Goal: Transaction & Acquisition: Purchase product/service

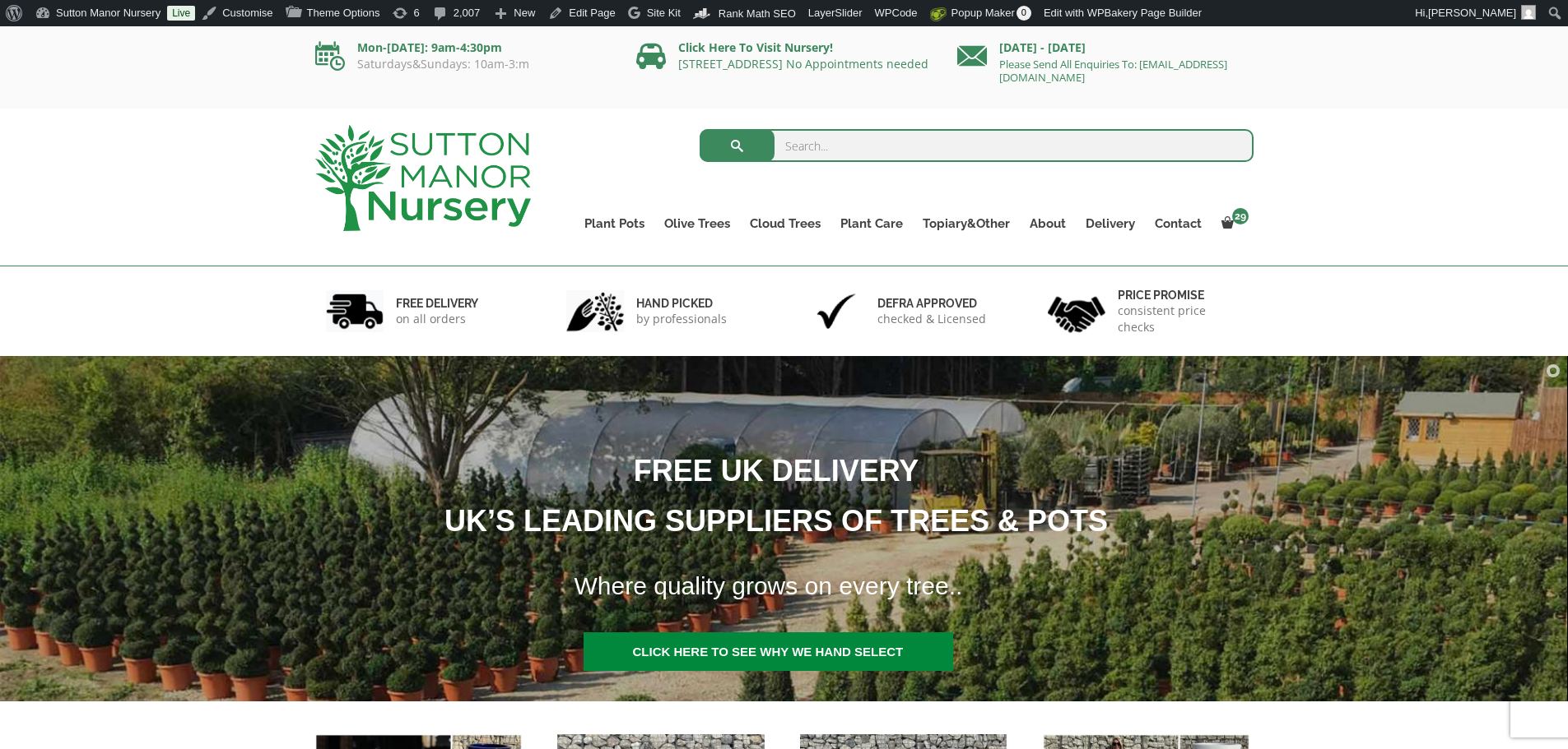
click at [866, 149] on input "search" at bounding box center [976, 145] width 554 height 33
type input "j728"
click at [738, 145] on span "submit" at bounding box center [738, 145] width 0 height 0
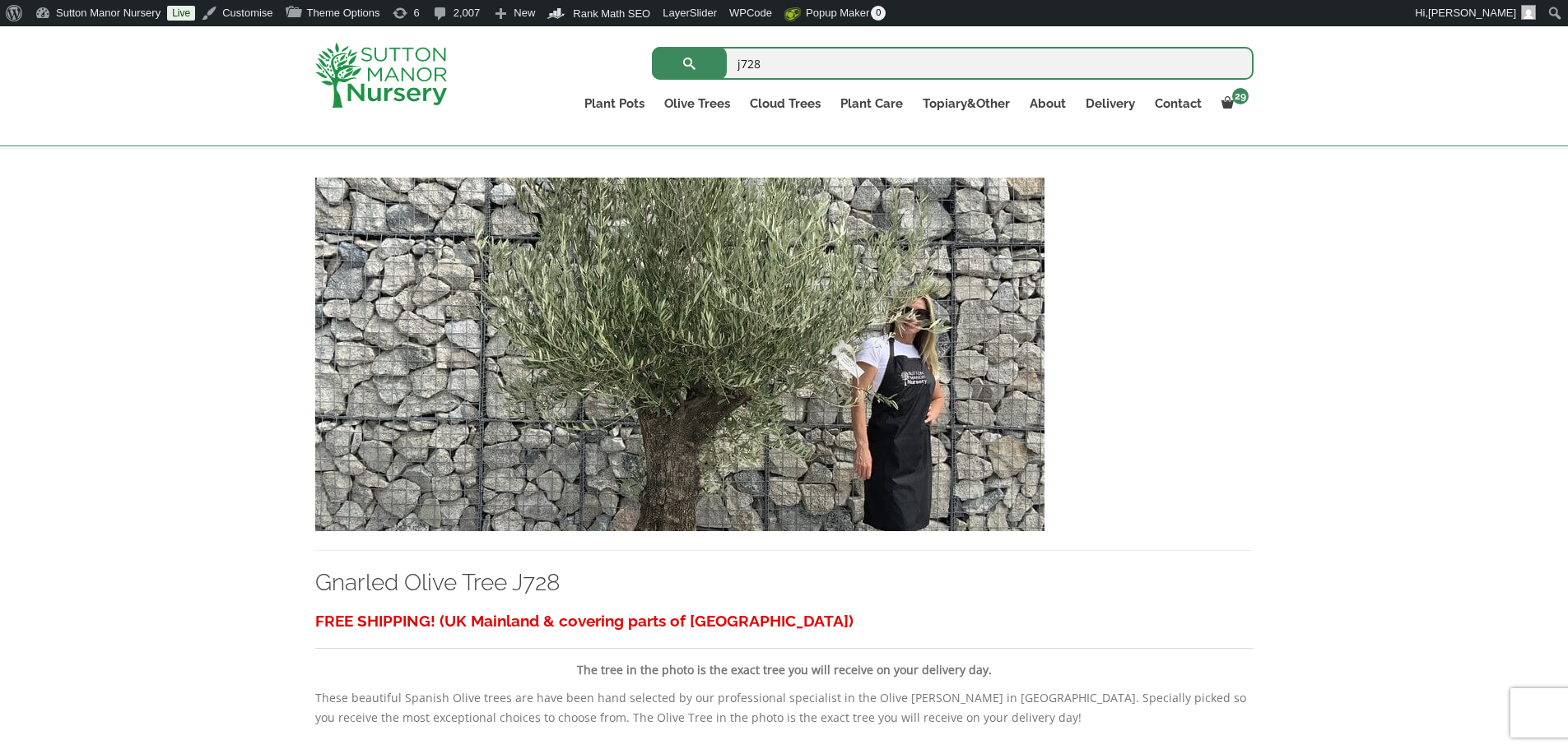
scroll to position [329, 0]
click at [760, 429] on img at bounding box center [680, 354] width 729 height 354
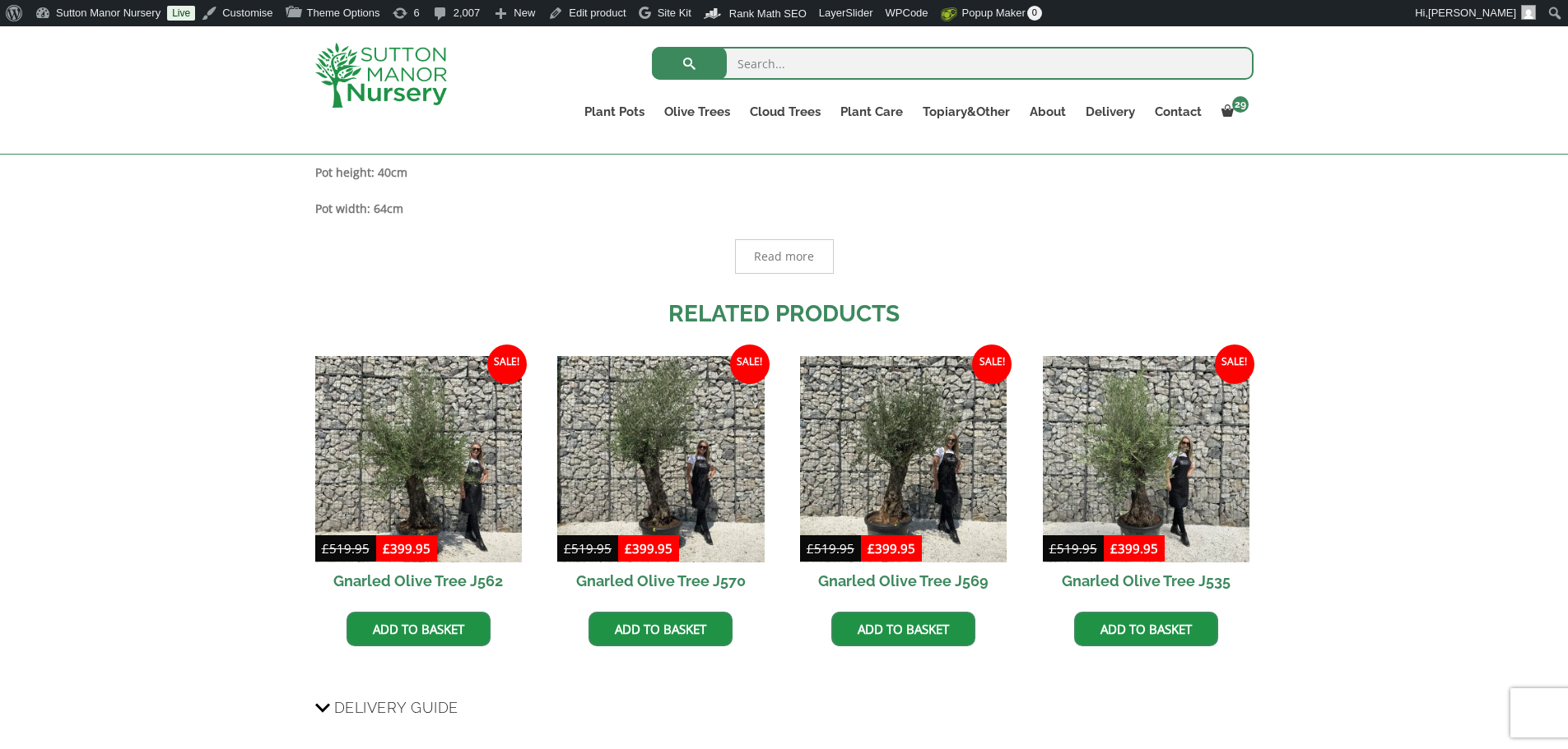
scroll to position [1039, 0]
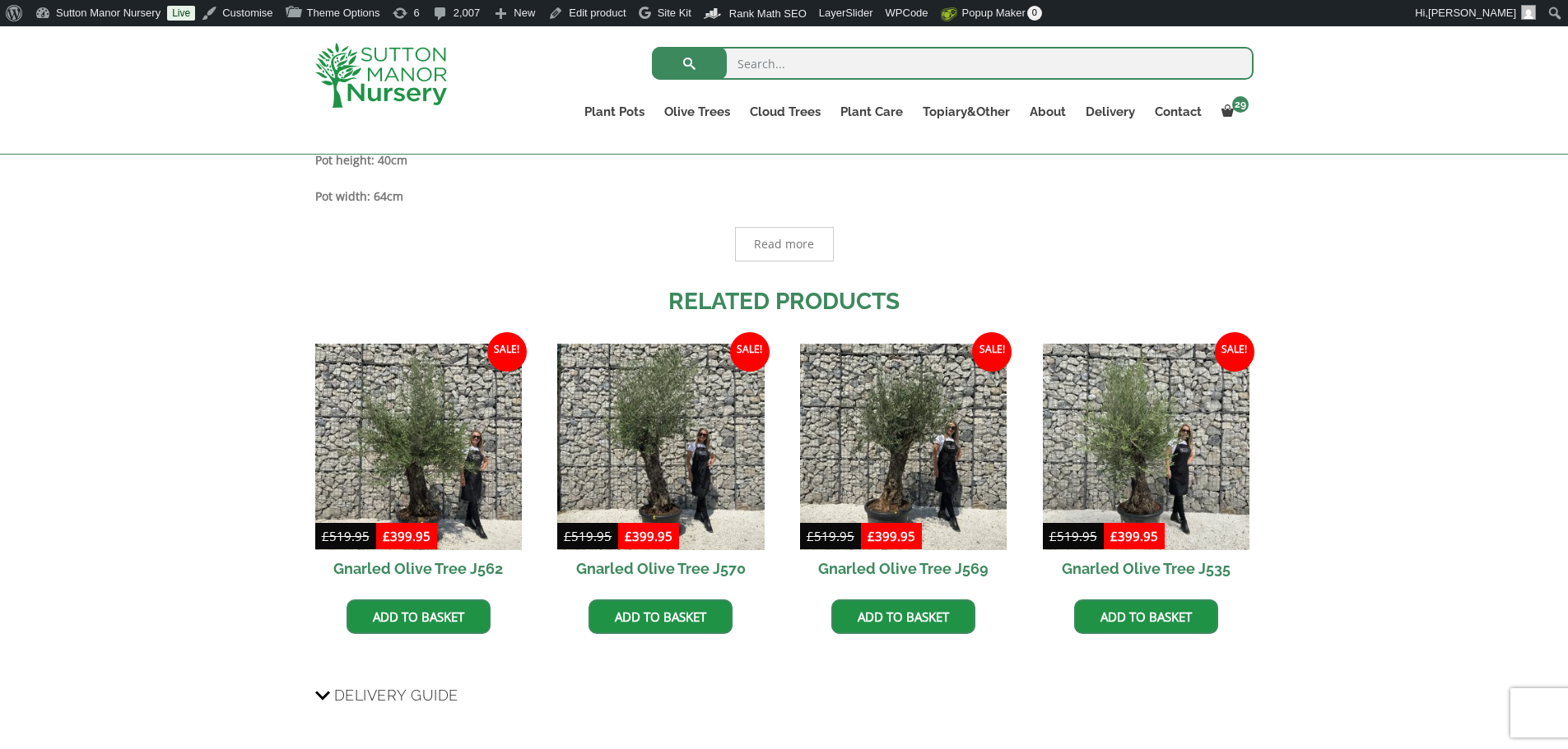
click at [383, 50] on img at bounding box center [381, 75] width 132 height 65
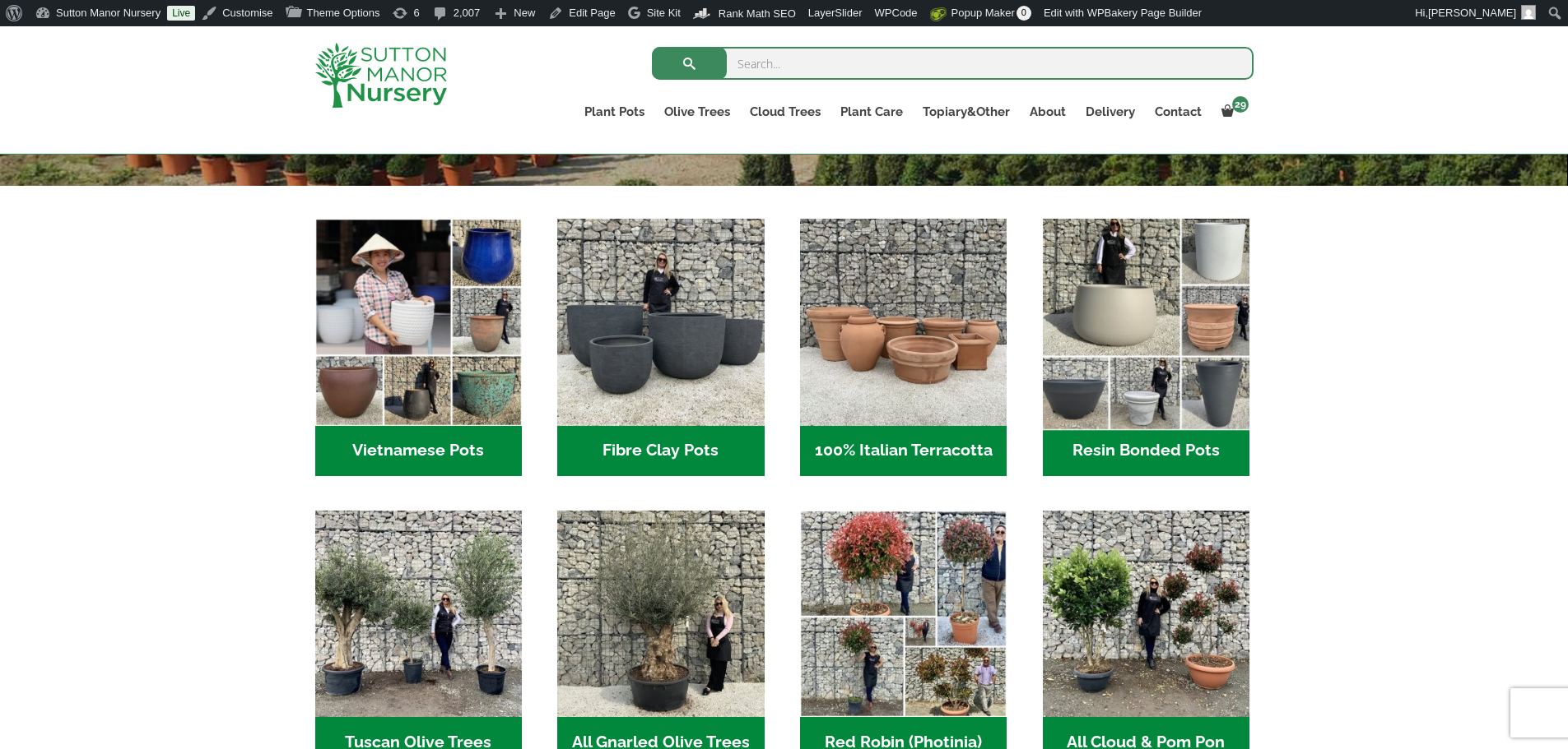
scroll to position [464, 0]
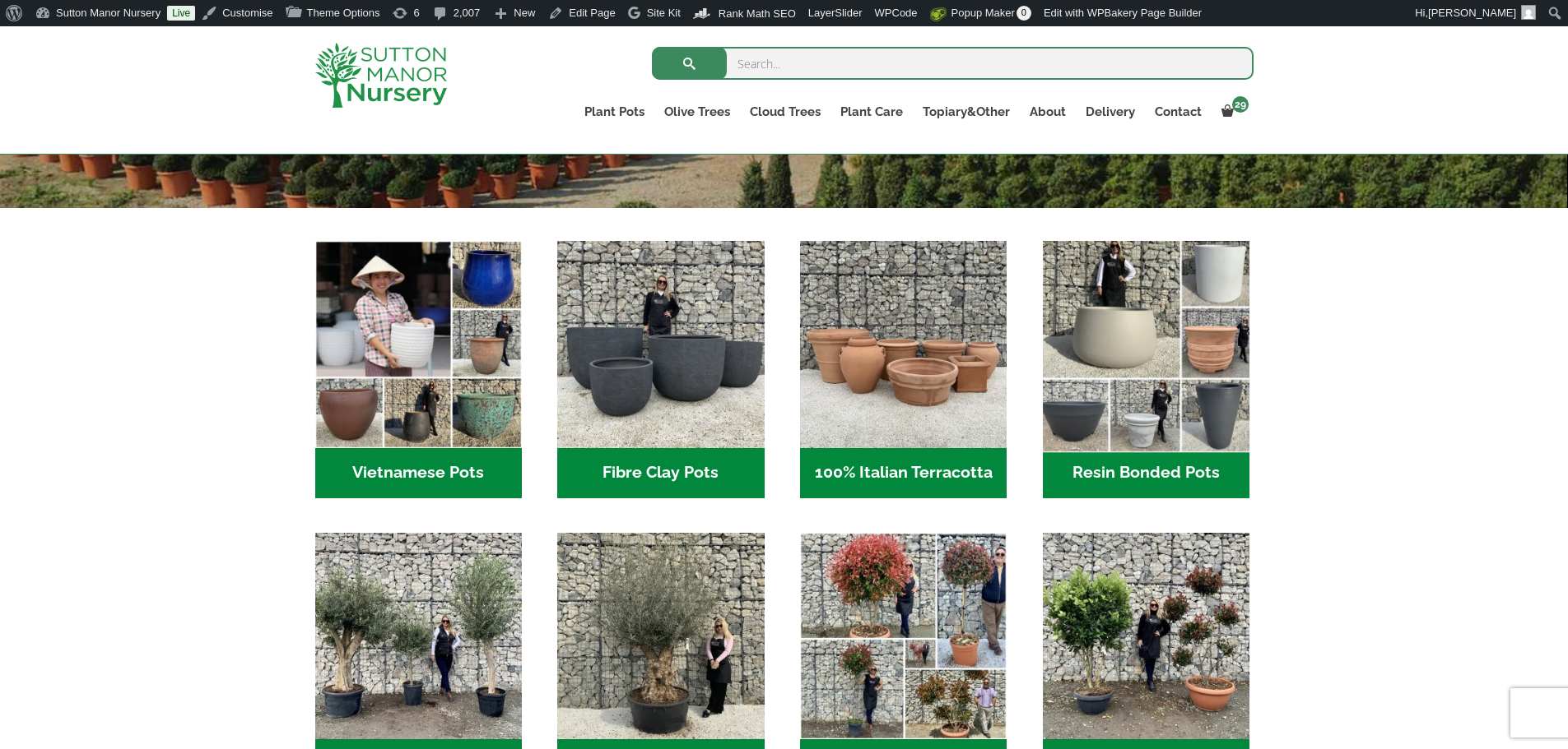
click at [1153, 287] on img "Visit product category Resin Bonded Pots" at bounding box center [1146, 345] width 217 height 217
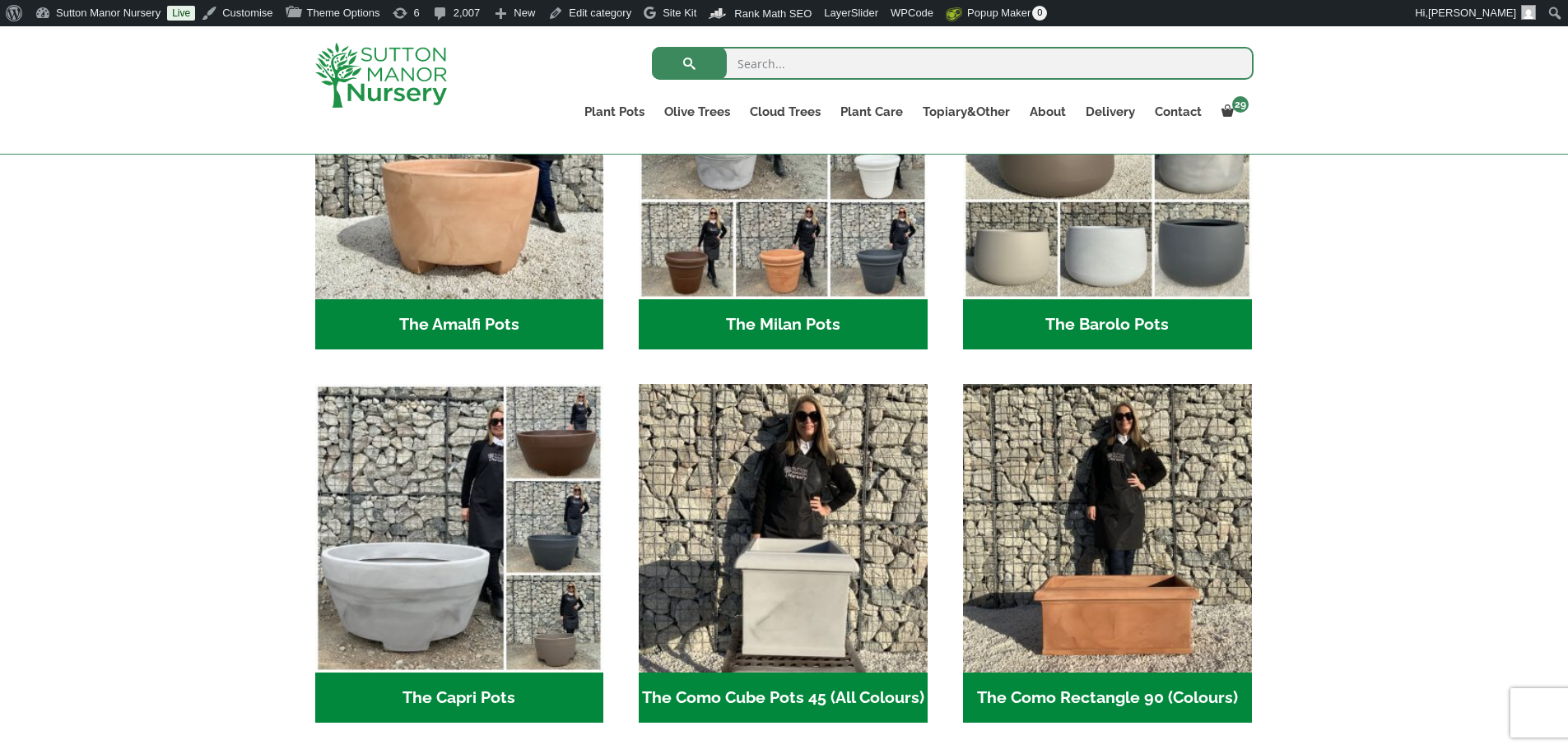
scroll to position [412, 0]
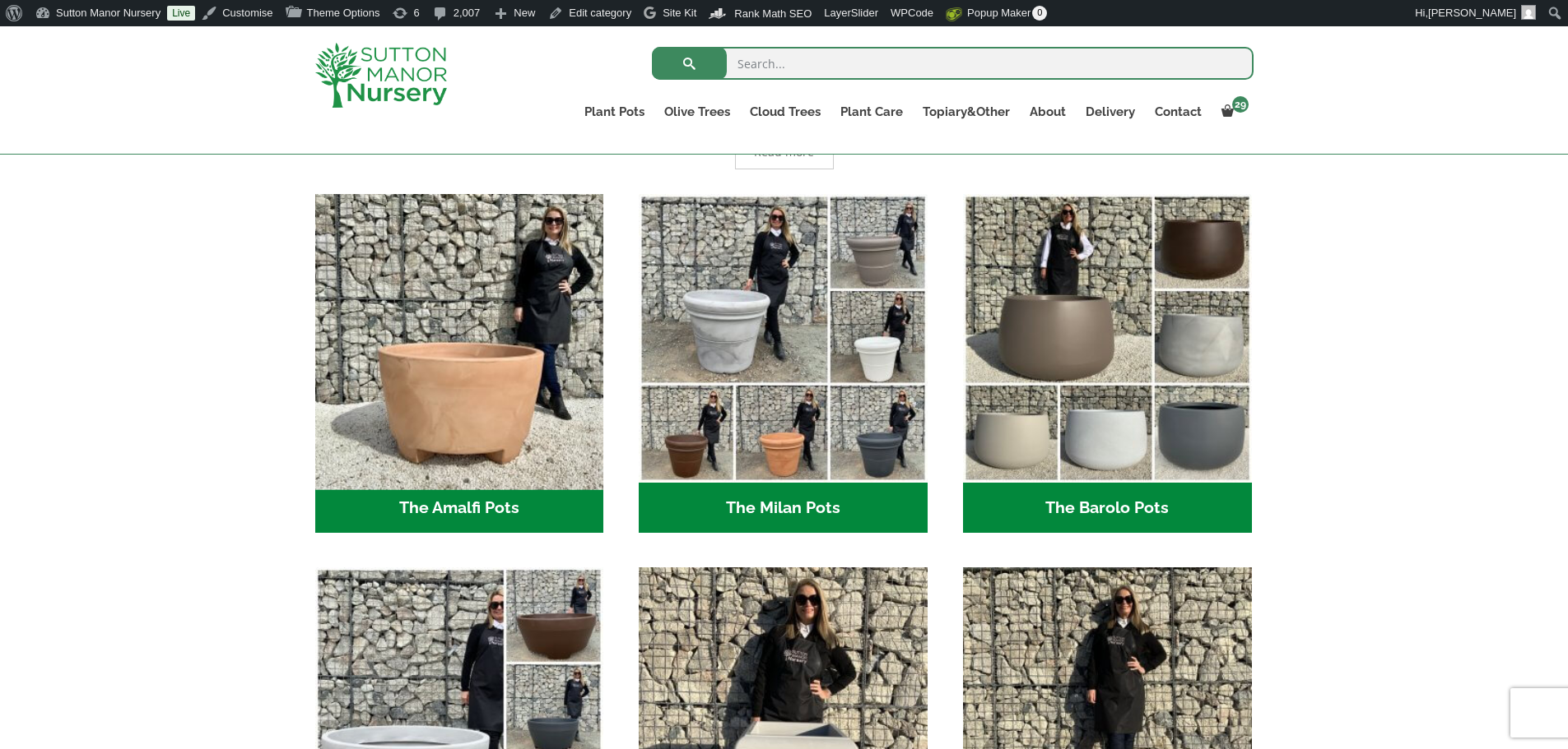
click at [511, 395] on img "Visit product category The Amalfi Pots" at bounding box center [459, 337] width 303 height 303
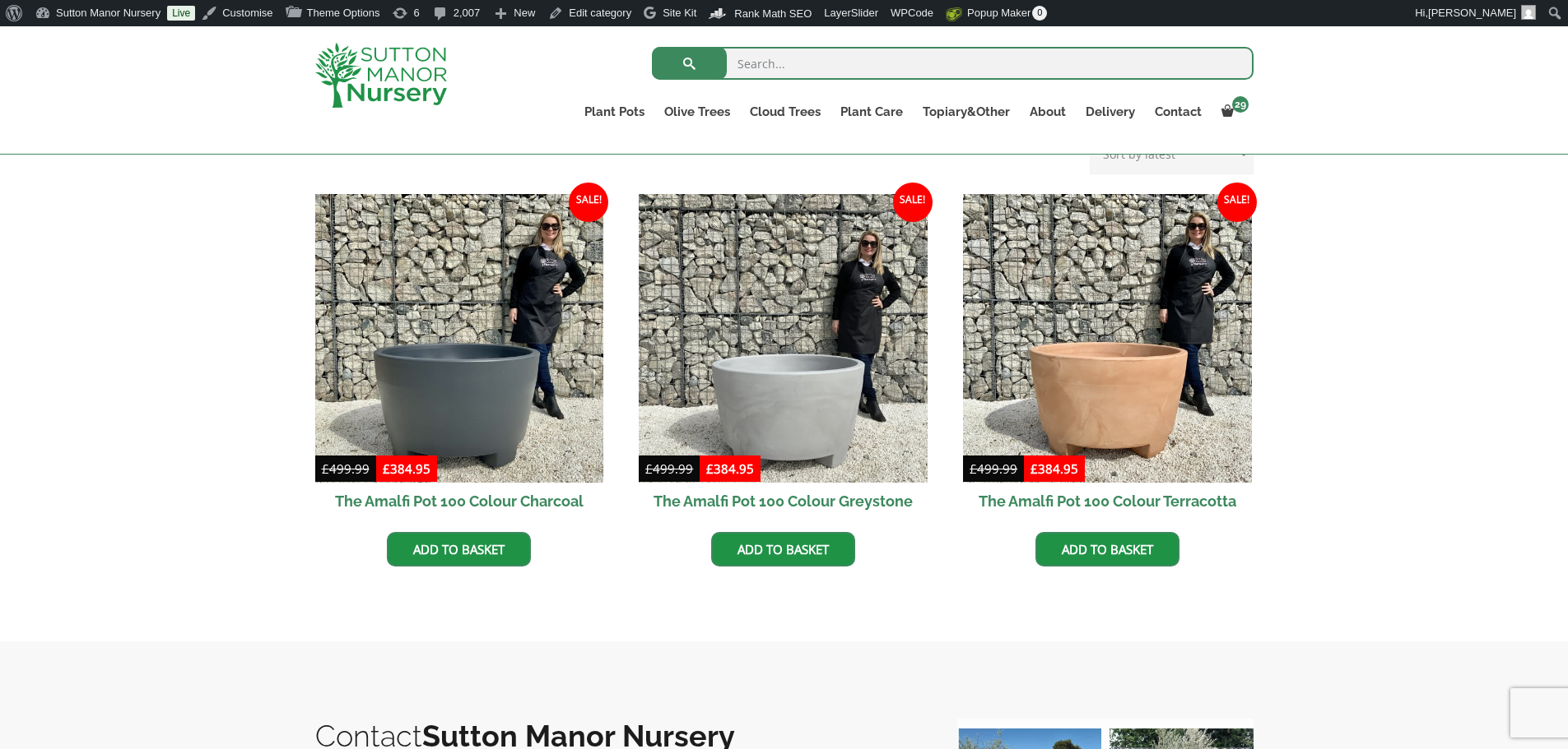
scroll to position [247, 0]
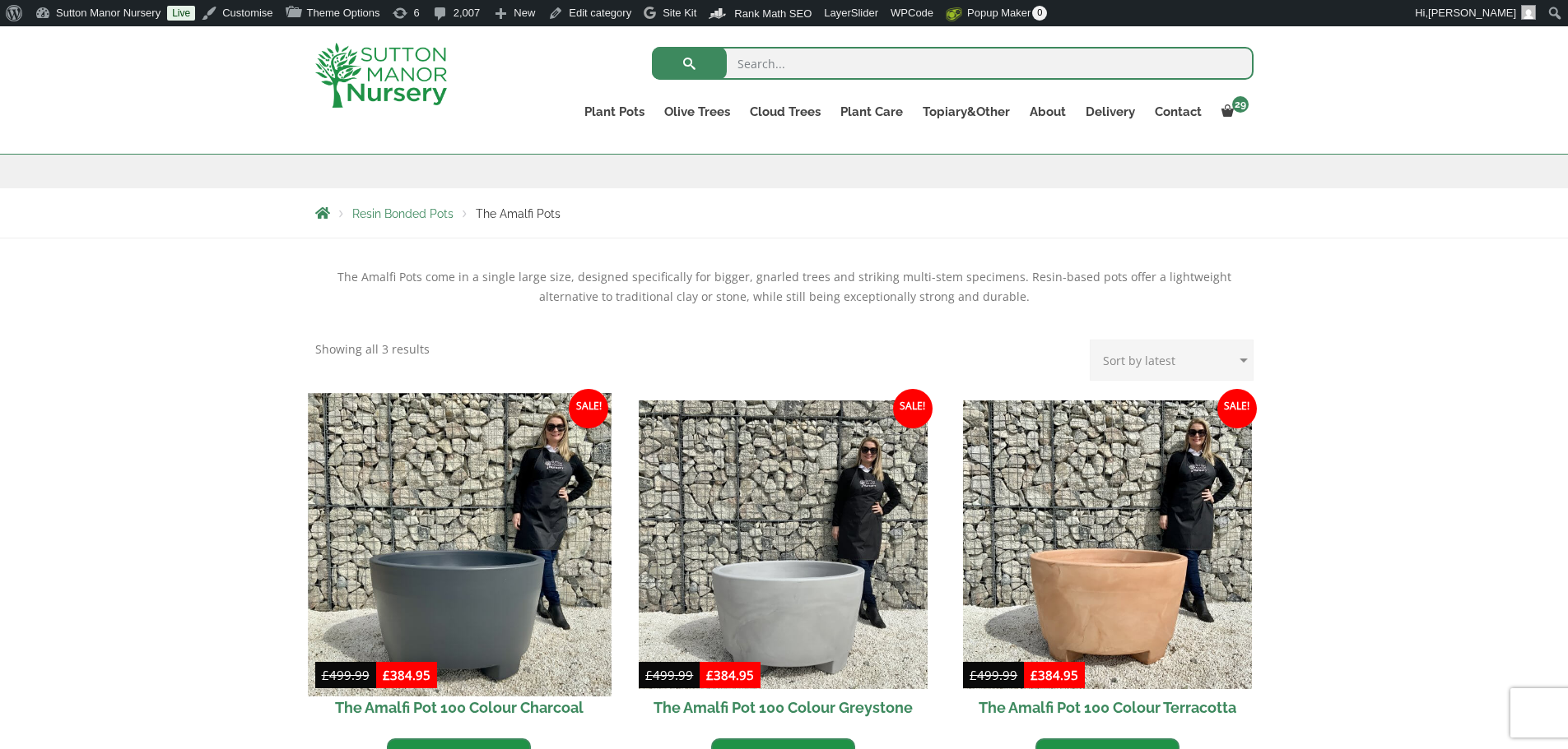
click at [498, 551] on img at bounding box center [459, 544] width 303 height 303
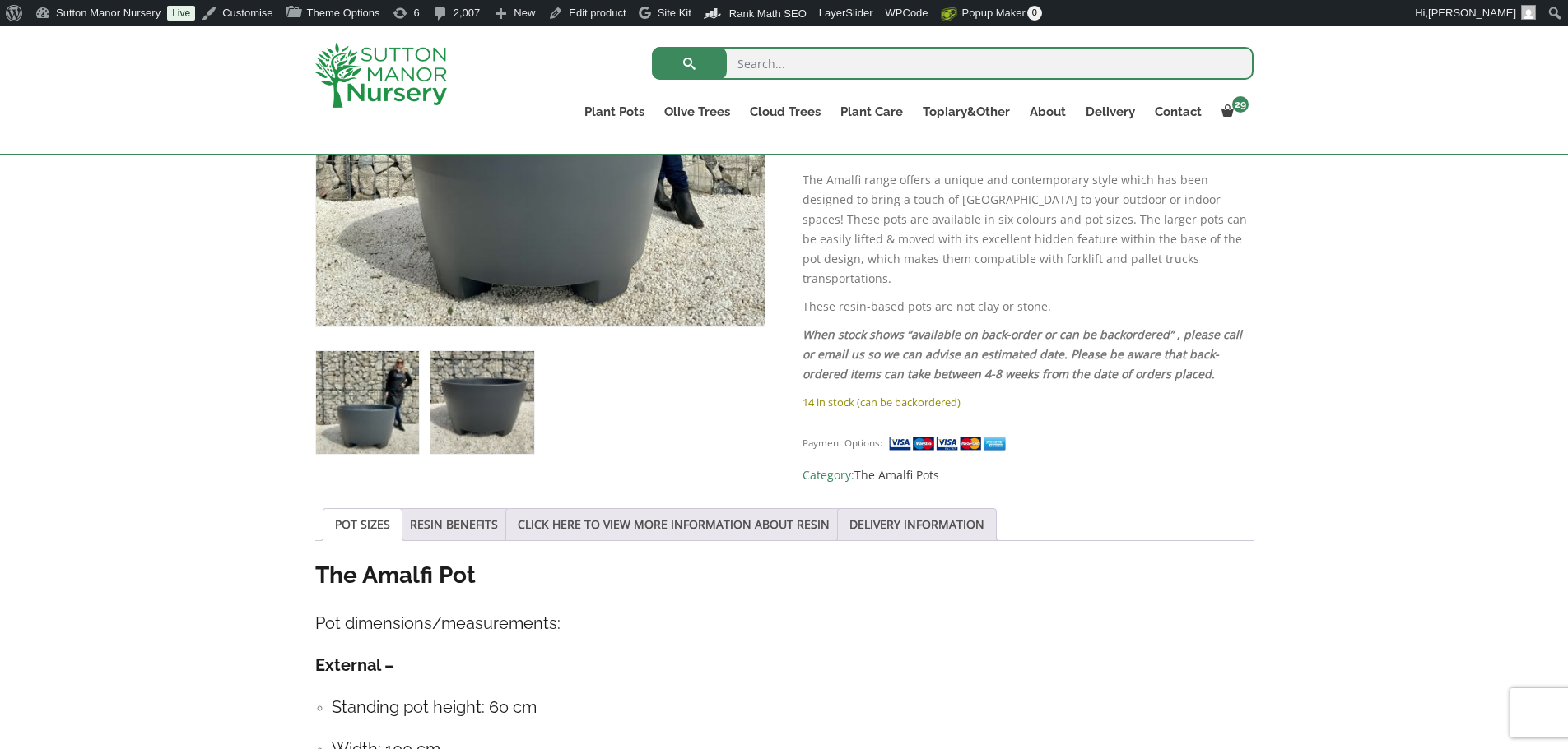
scroll to position [576, 0]
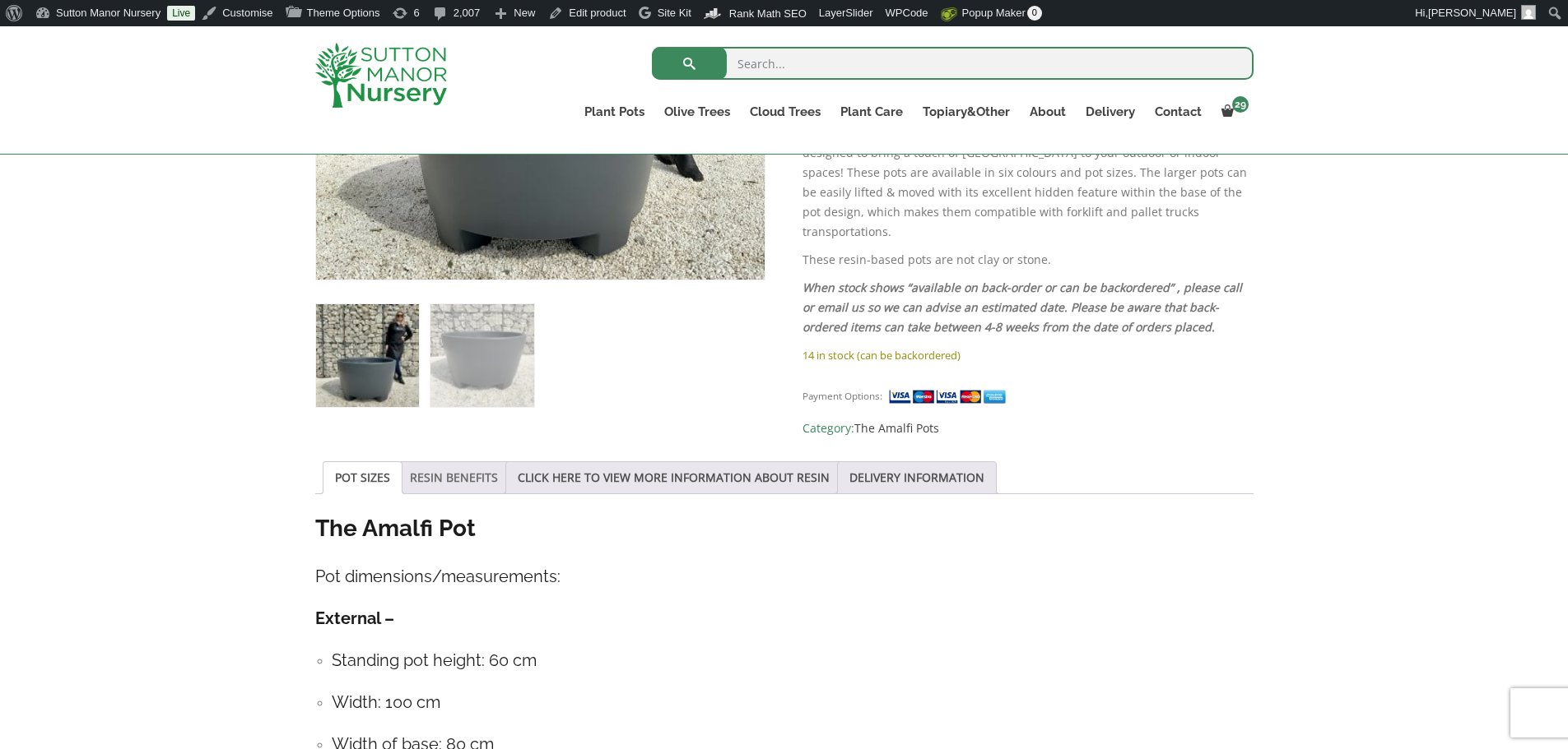
click at [474, 478] on link "RESIN BENEFITS" at bounding box center [454, 478] width 89 height 32
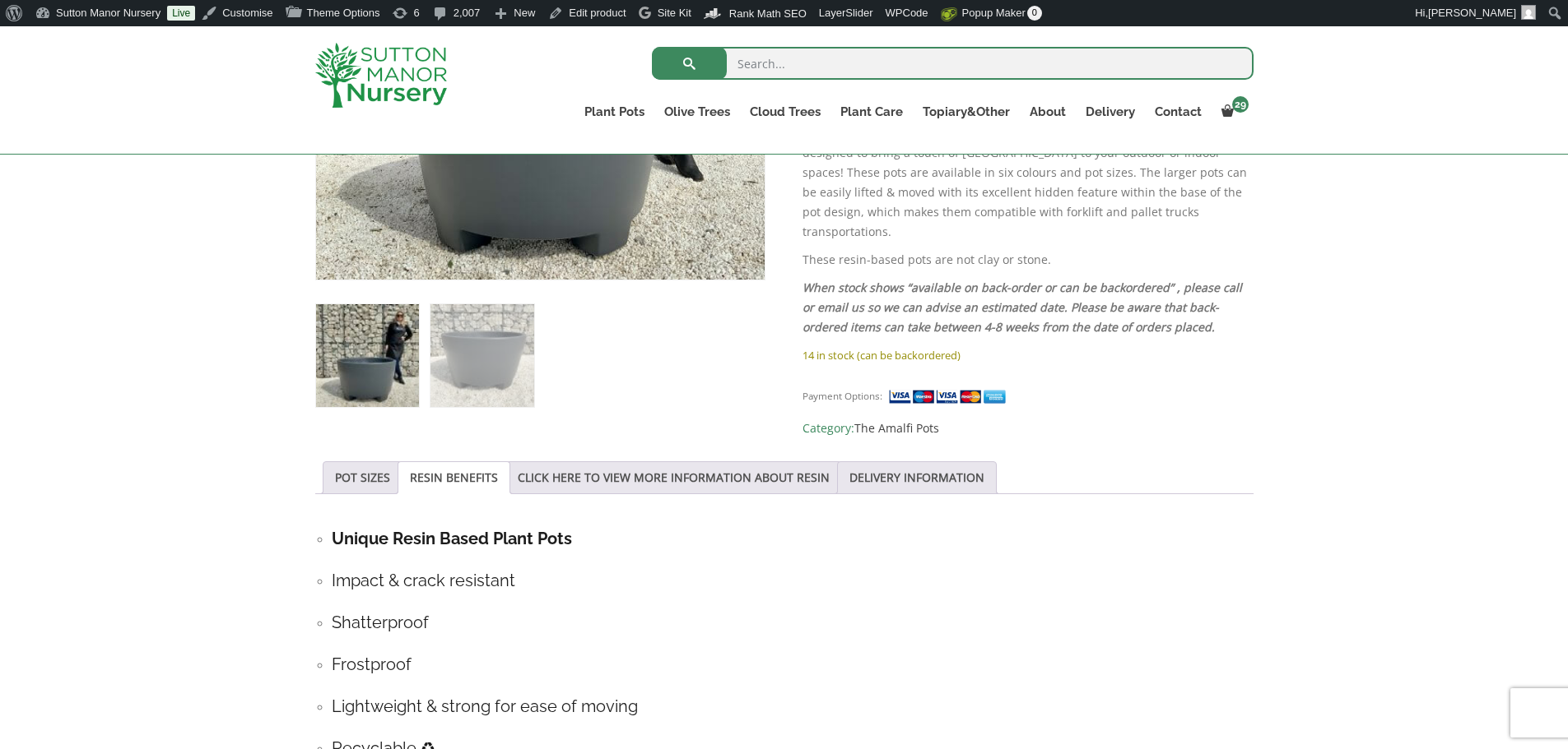
click at [392, 477] on li "POT SIZES" at bounding box center [362, 478] width 80 height 33
click at [390, 477] on li "POT SIZES" at bounding box center [362, 478] width 80 height 33
click at [374, 477] on link "POT SIZES" at bounding box center [362, 478] width 55 height 32
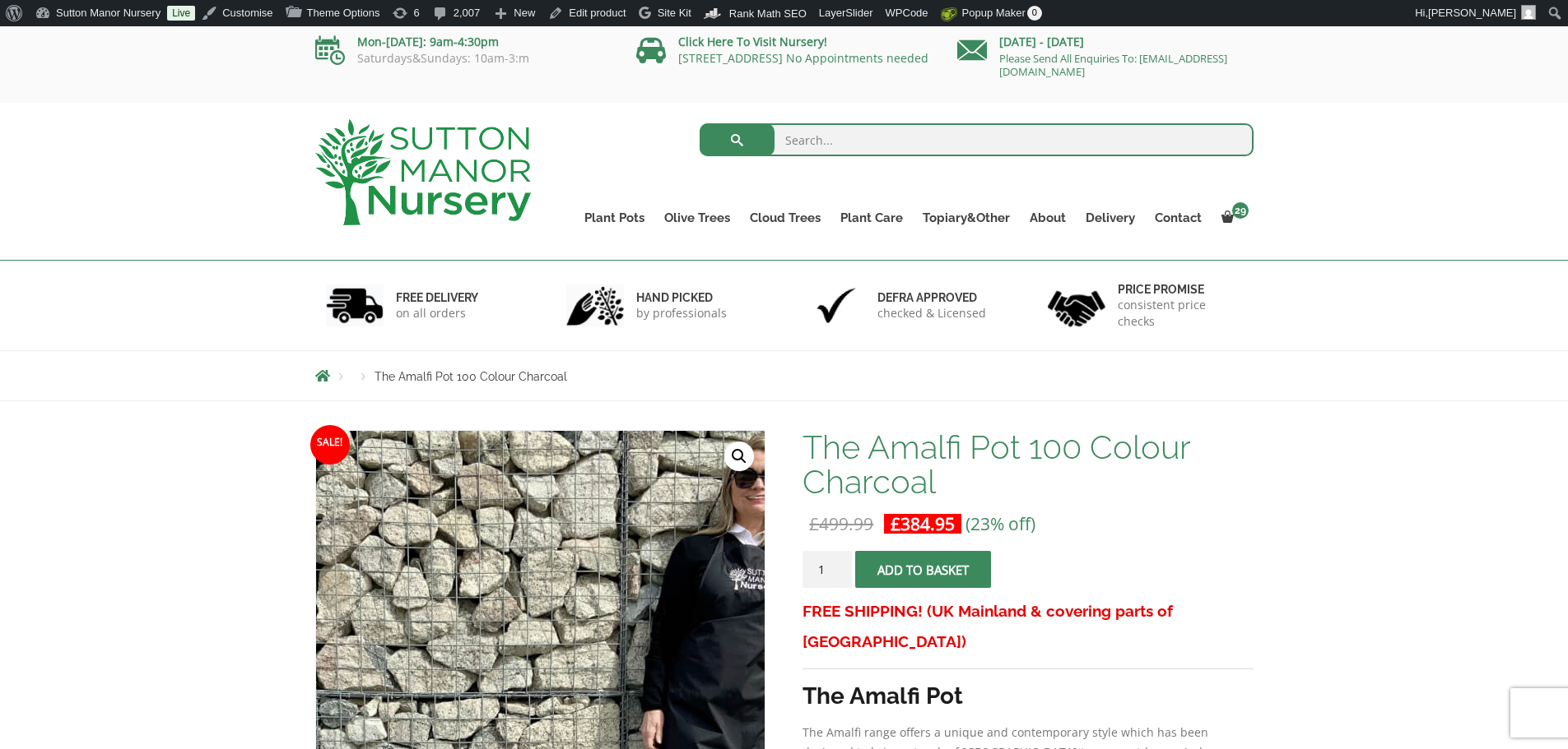
scroll to position [0, 0]
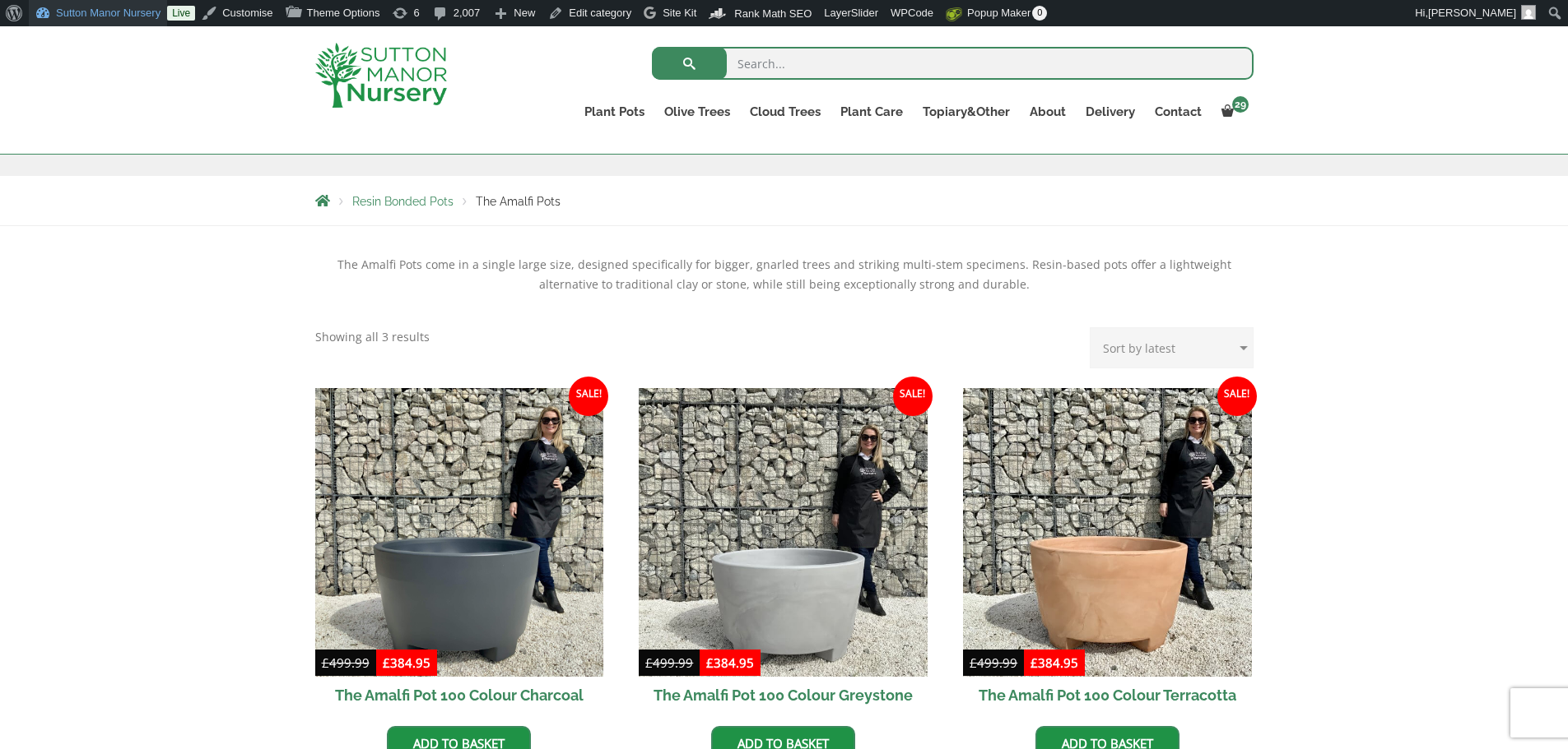
scroll to position [329, 0]
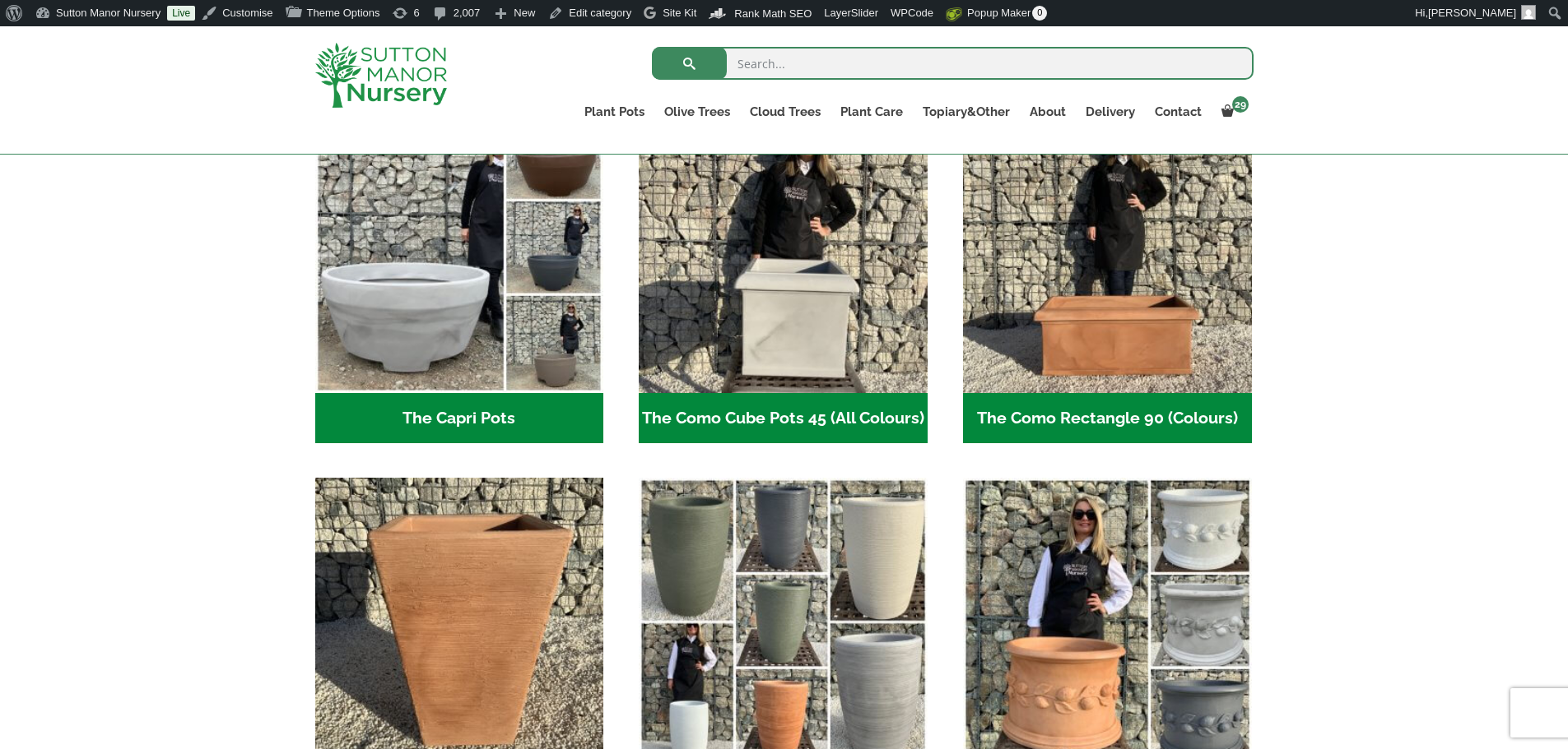
scroll to position [905, 0]
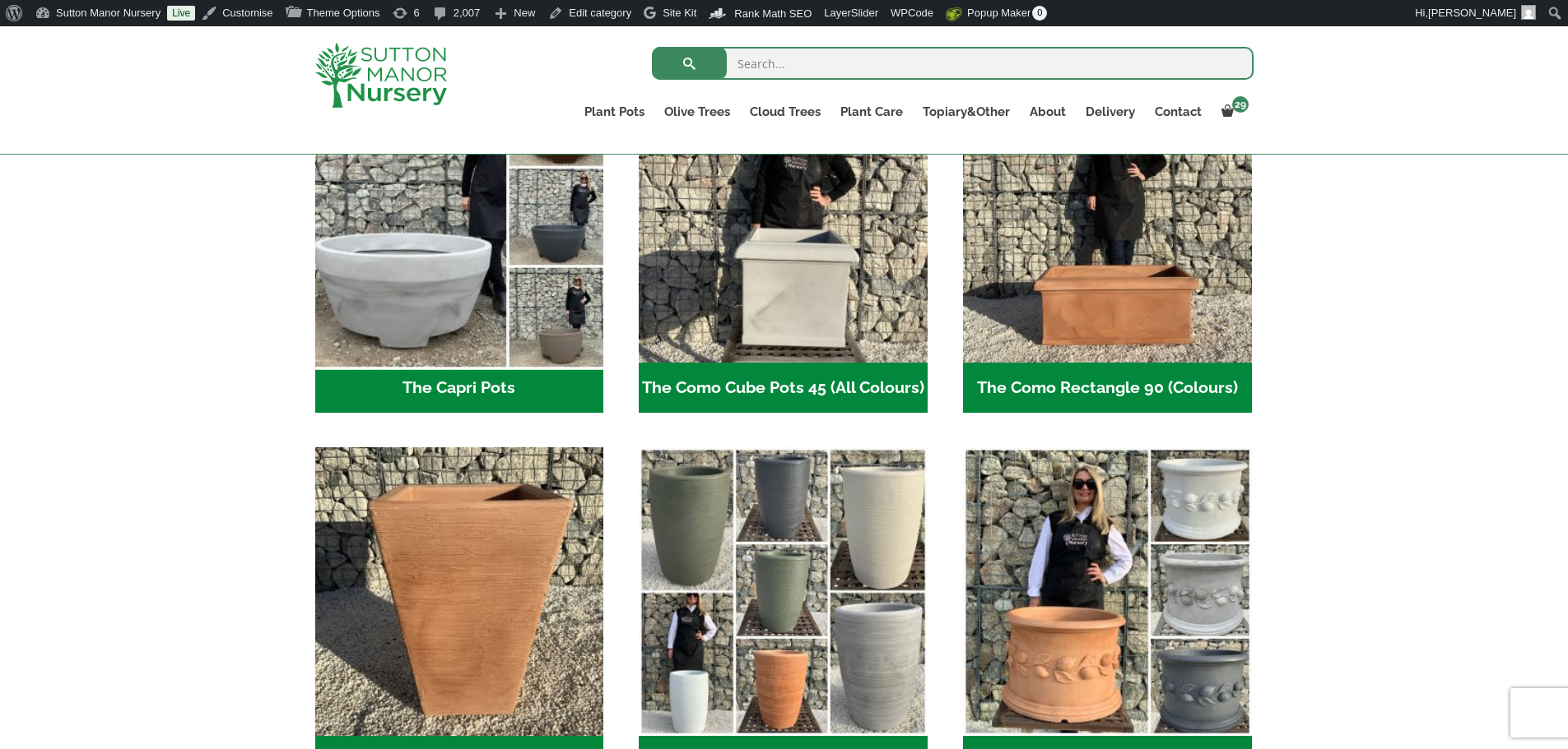
click at [401, 259] on img "Visit product category The Capri Pots" at bounding box center [459, 218] width 303 height 303
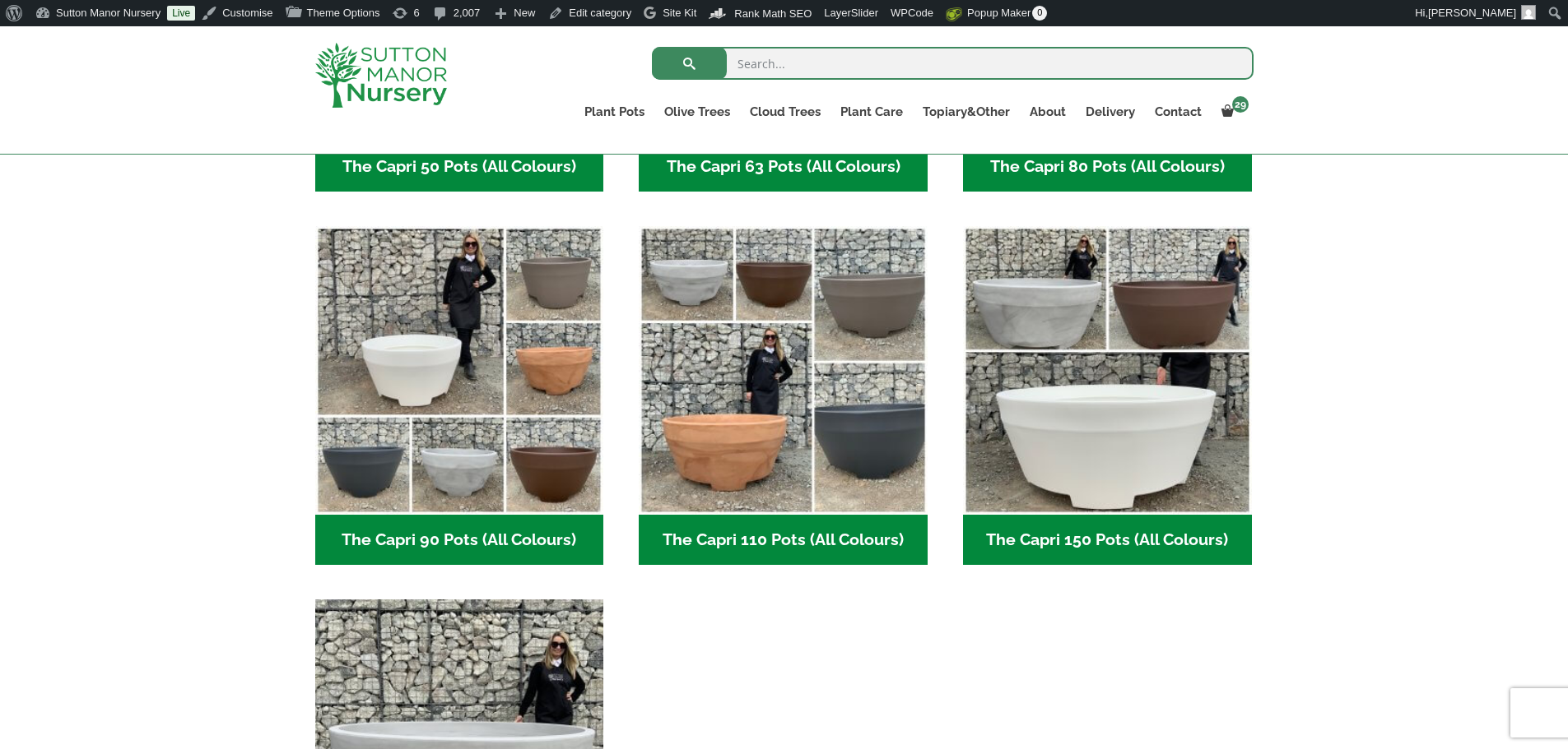
scroll to position [740, 0]
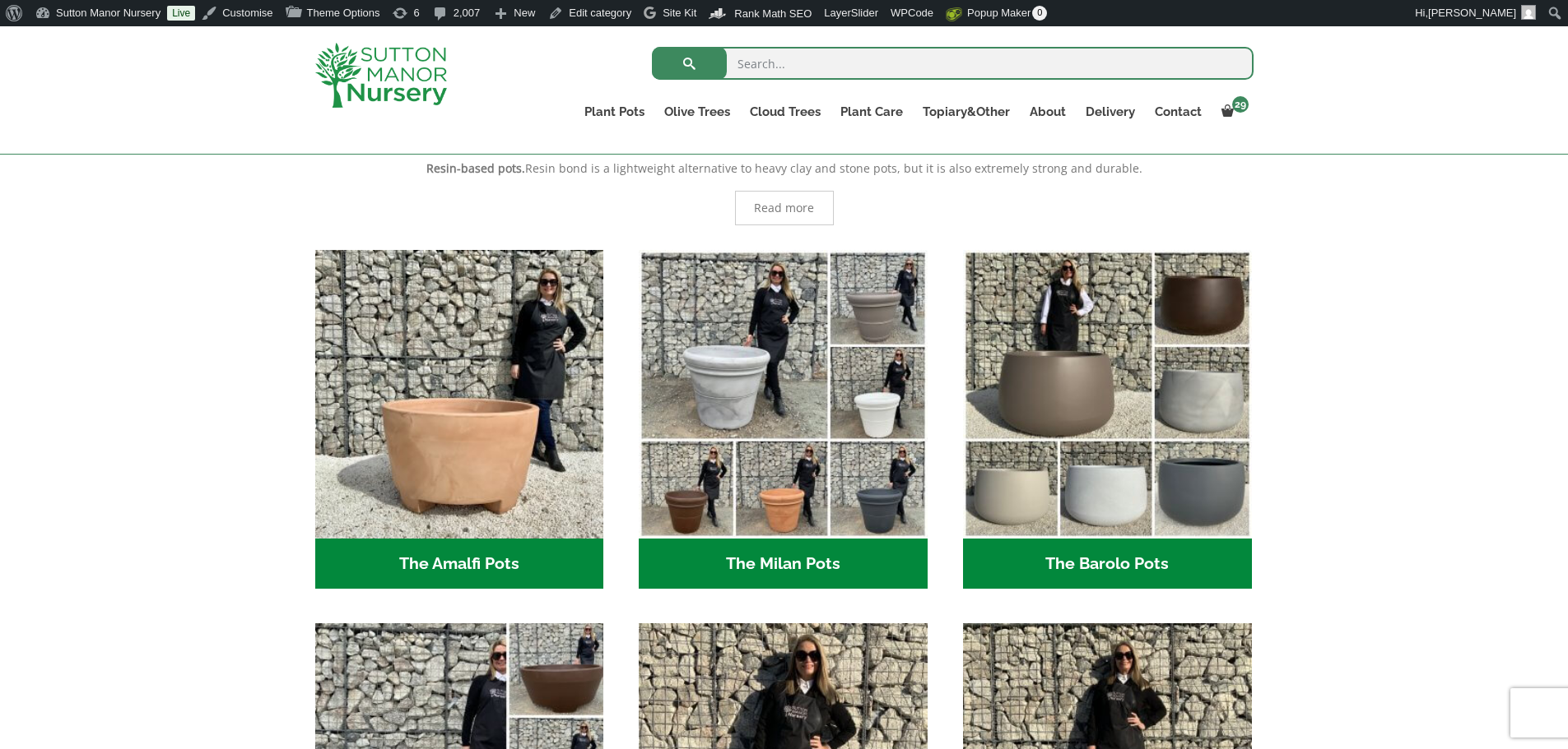
scroll to position [329, 0]
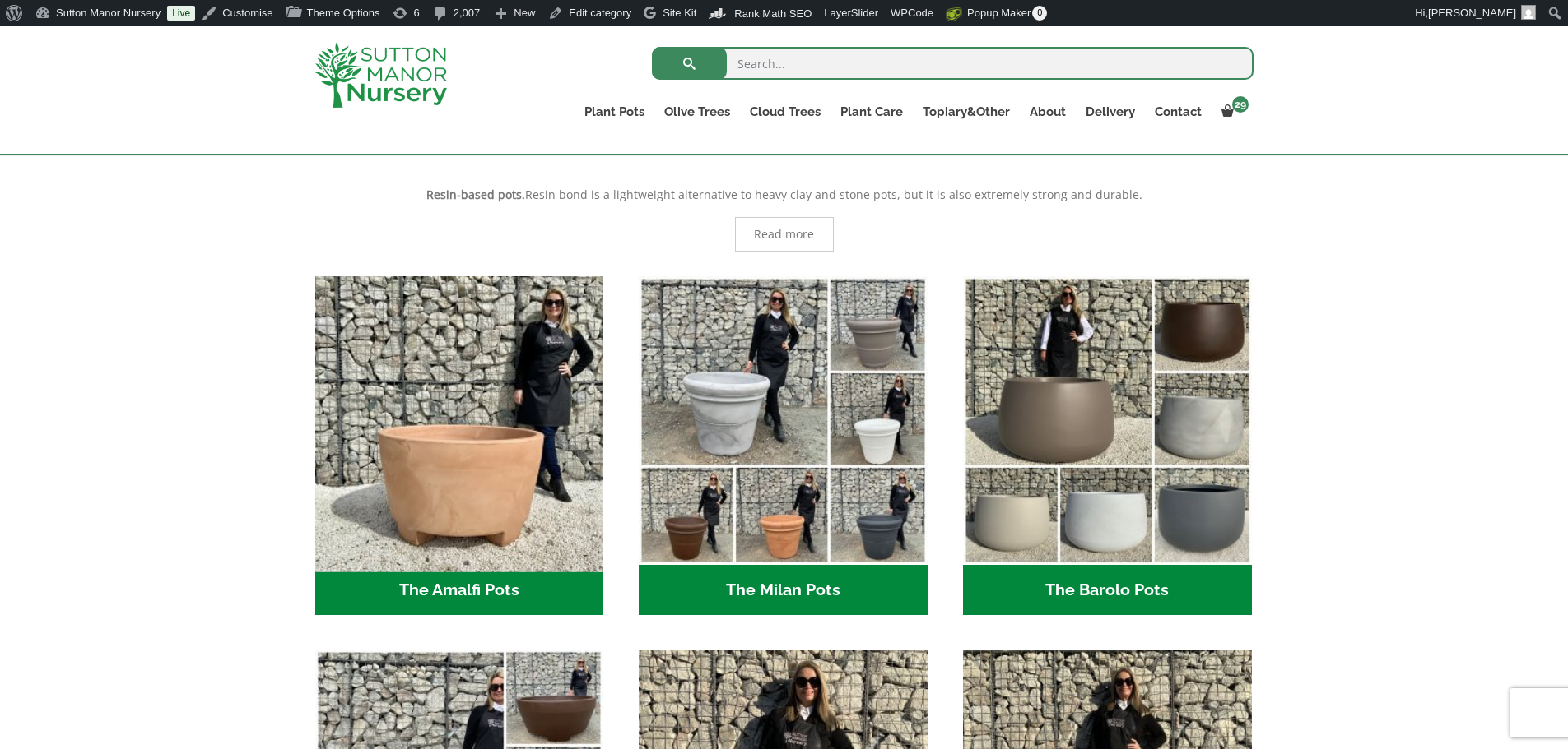
click at [487, 390] on img "Visit product category The Amalfi Pots" at bounding box center [459, 420] width 303 height 303
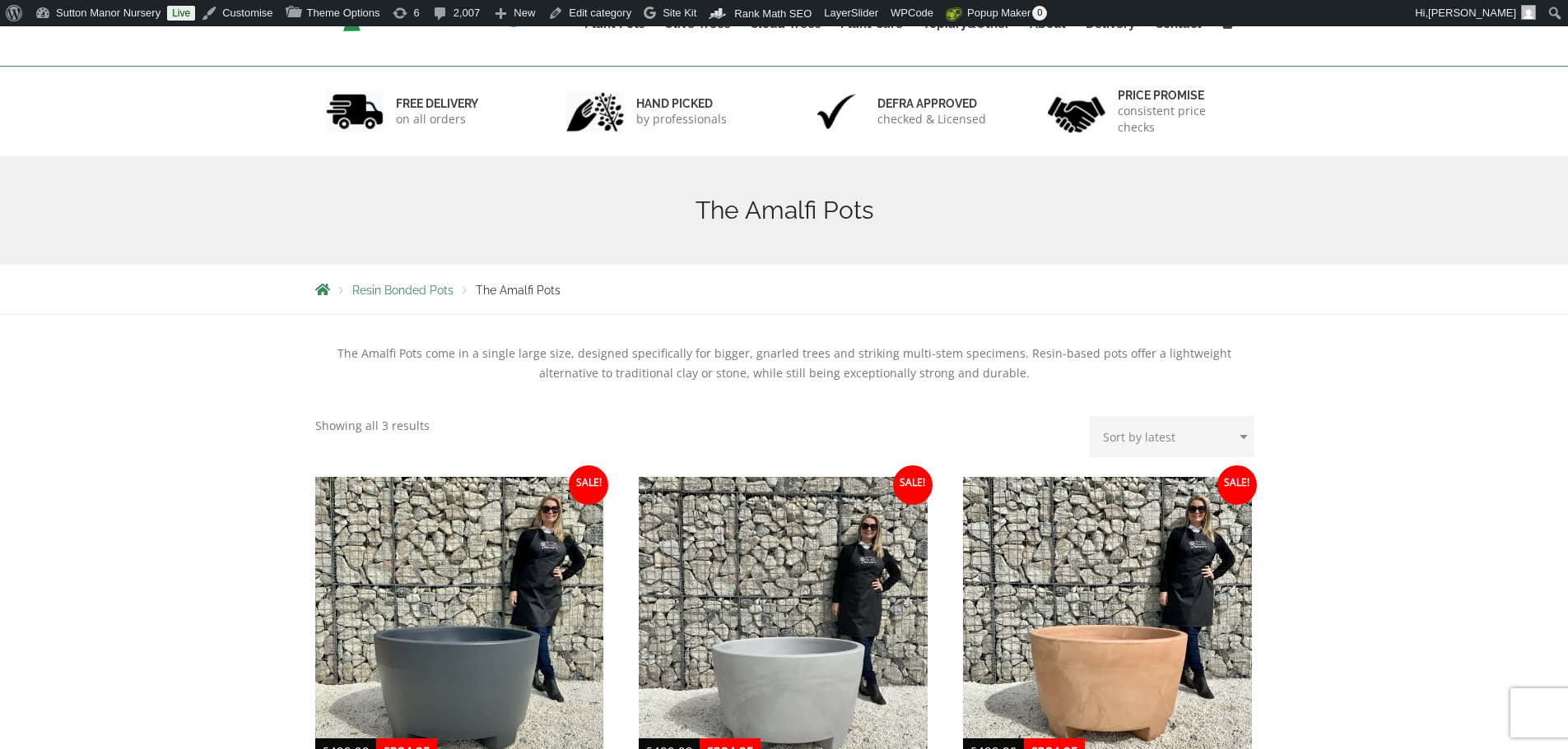
scroll to position [412, 0]
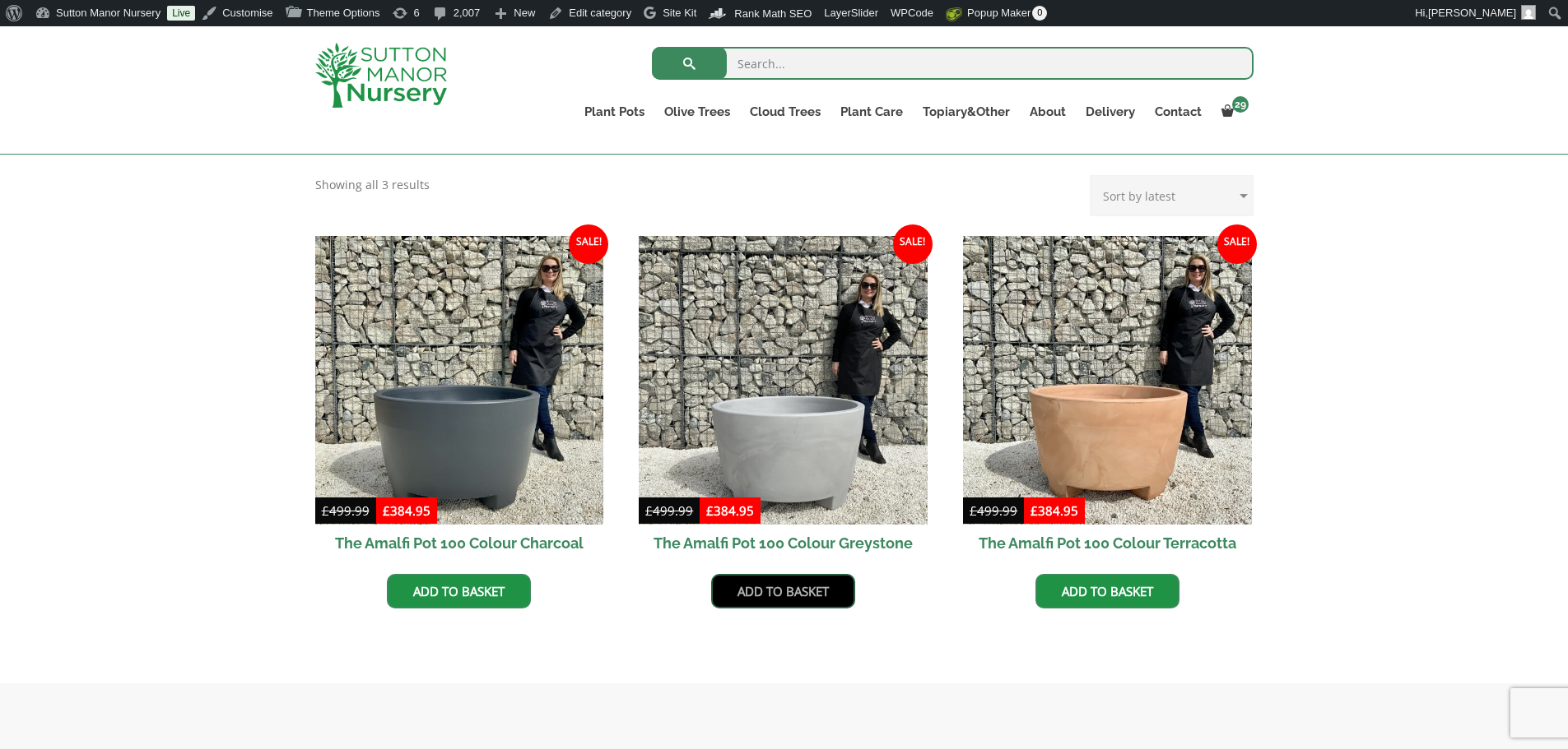
click at [815, 587] on link "Add to basket" at bounding box center [783, 591] width 144 height 35
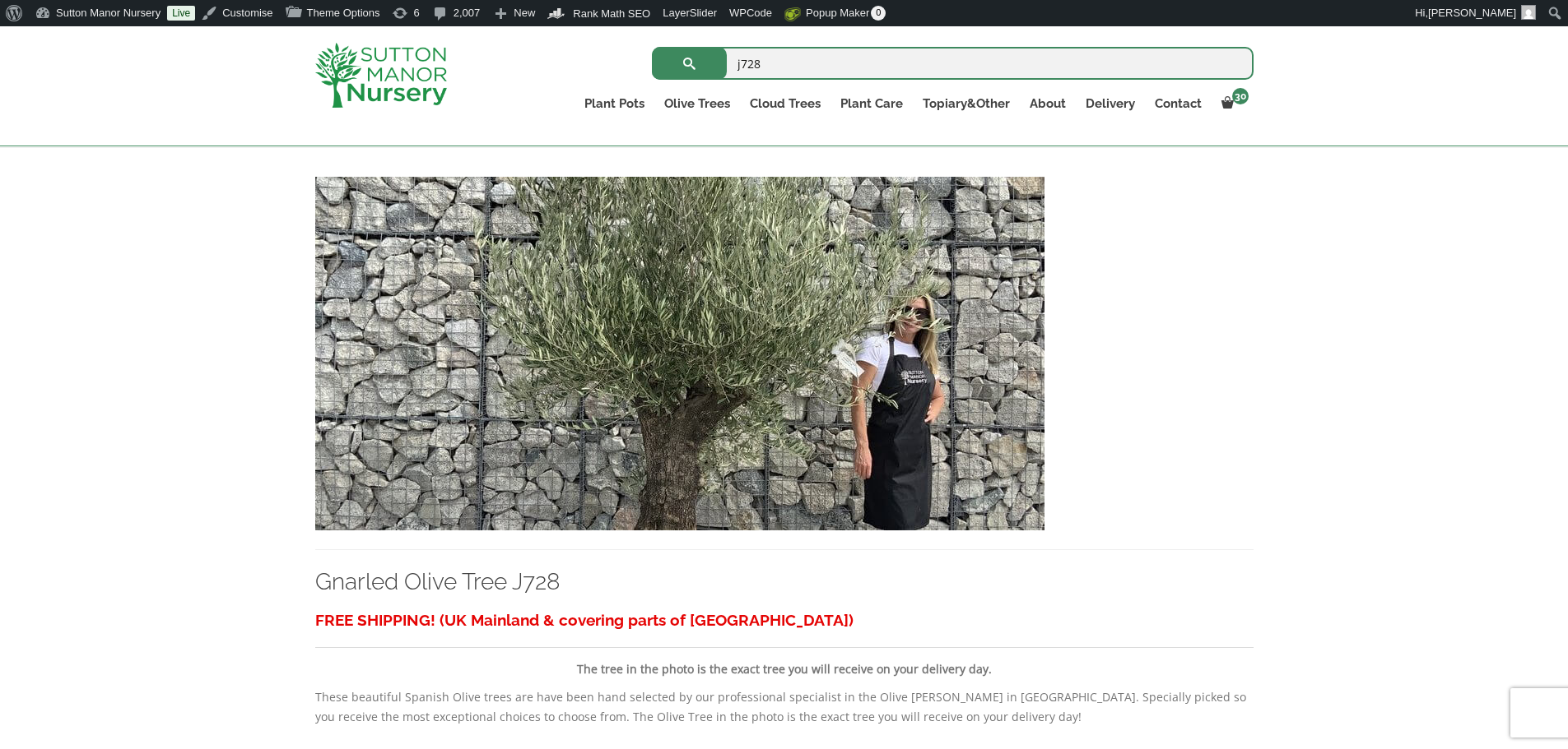
click at [659, 307] on img at bounding box center [680, 354] width 729 height 354
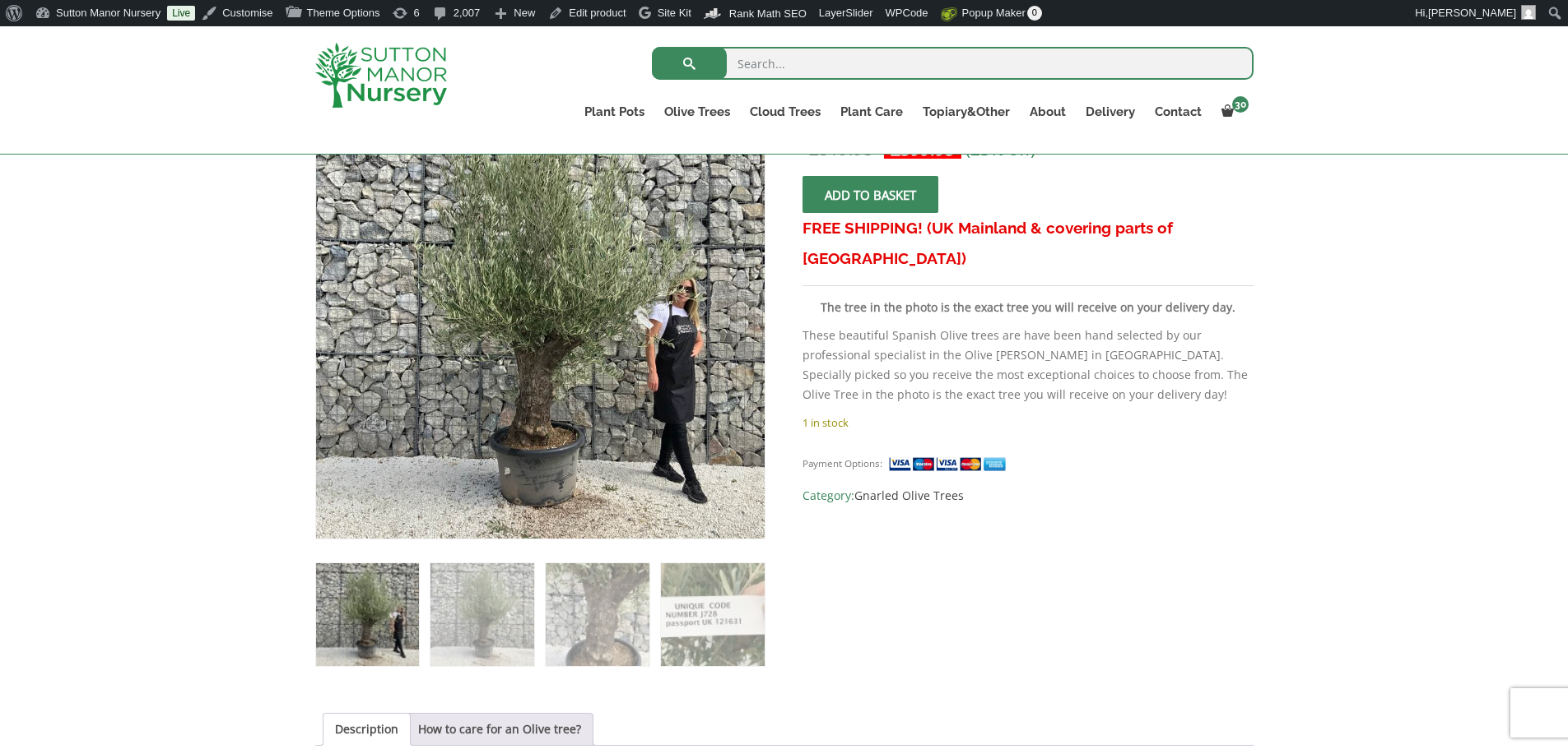
scroll to position [329, 0]
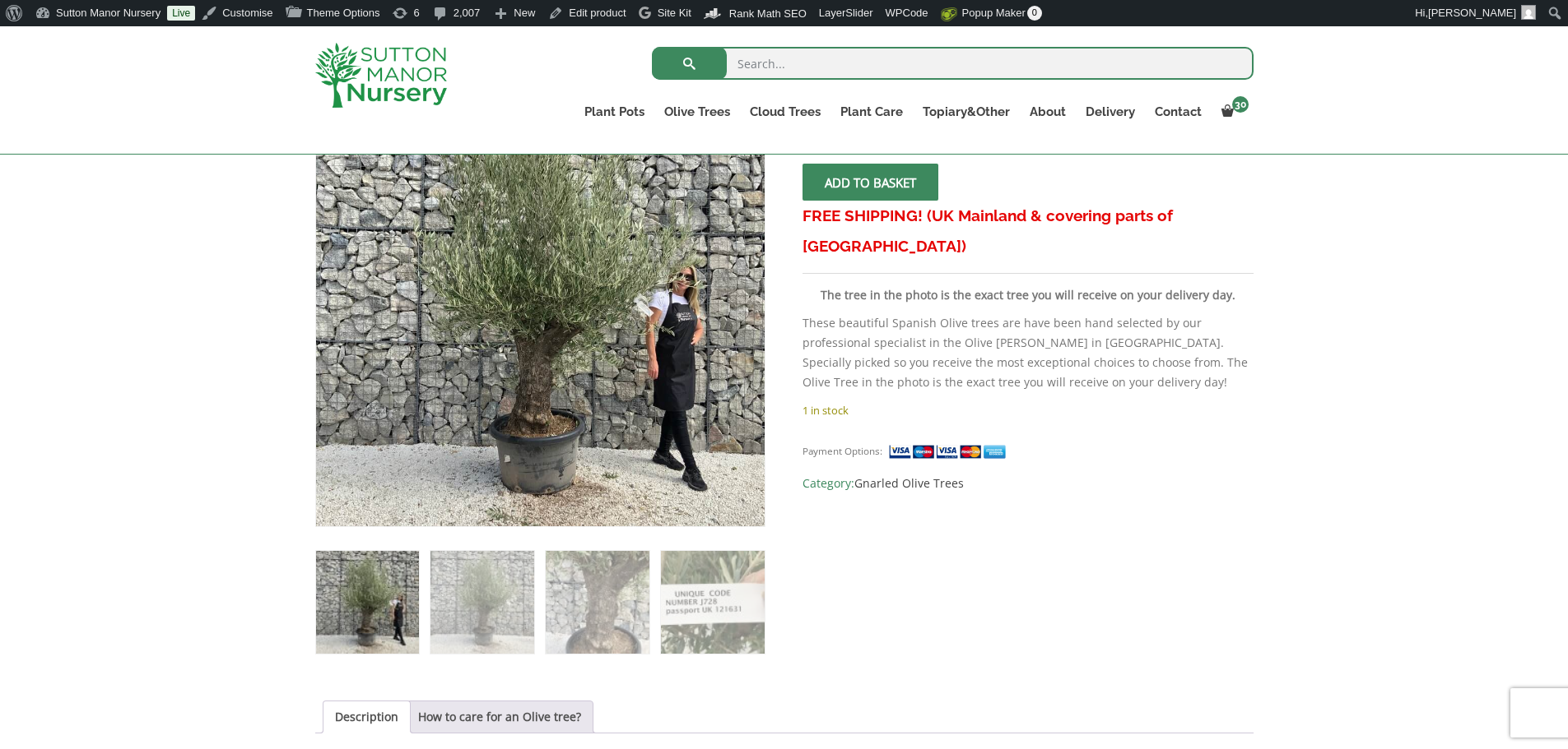
click at [871, 183] on span "submit" at bounding box center [871, 183] width 0 height 0
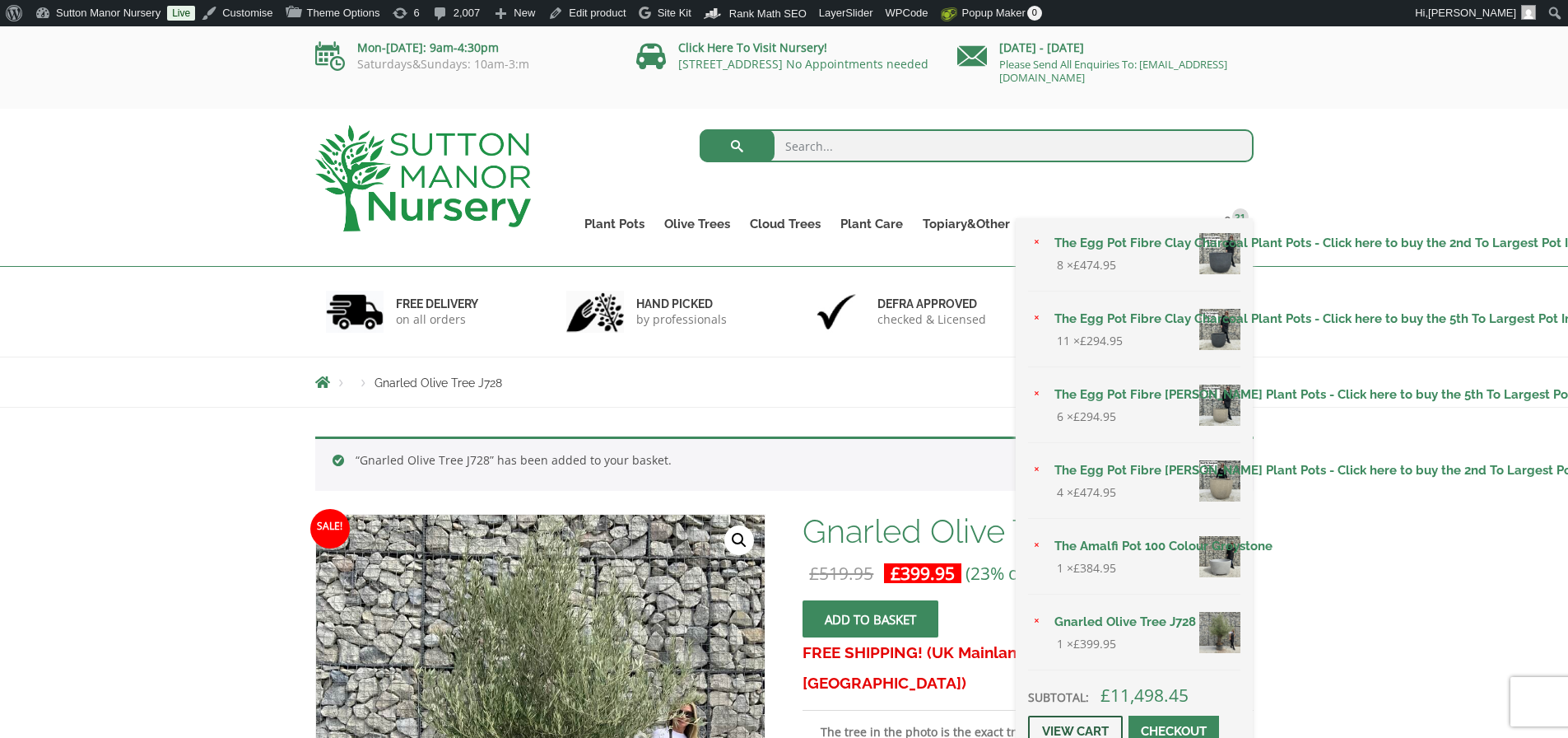
click at [1068, 719] on link "View cart" at bounding box center [1075, 730] width 94 height 32
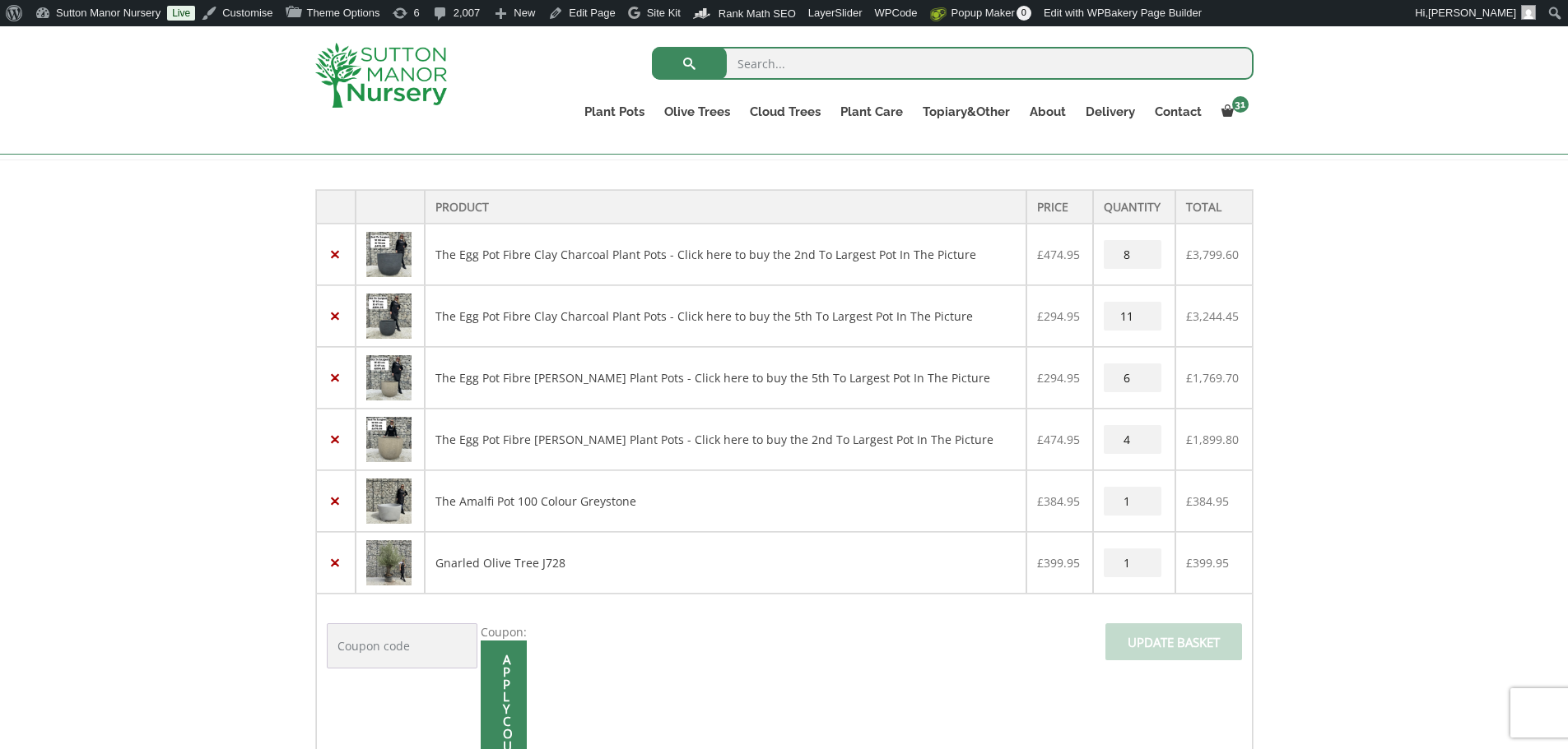
scroll to position [329, 0]
click at [336, 248] on link "×" at bounding box center [336, 251] width 17 height 17
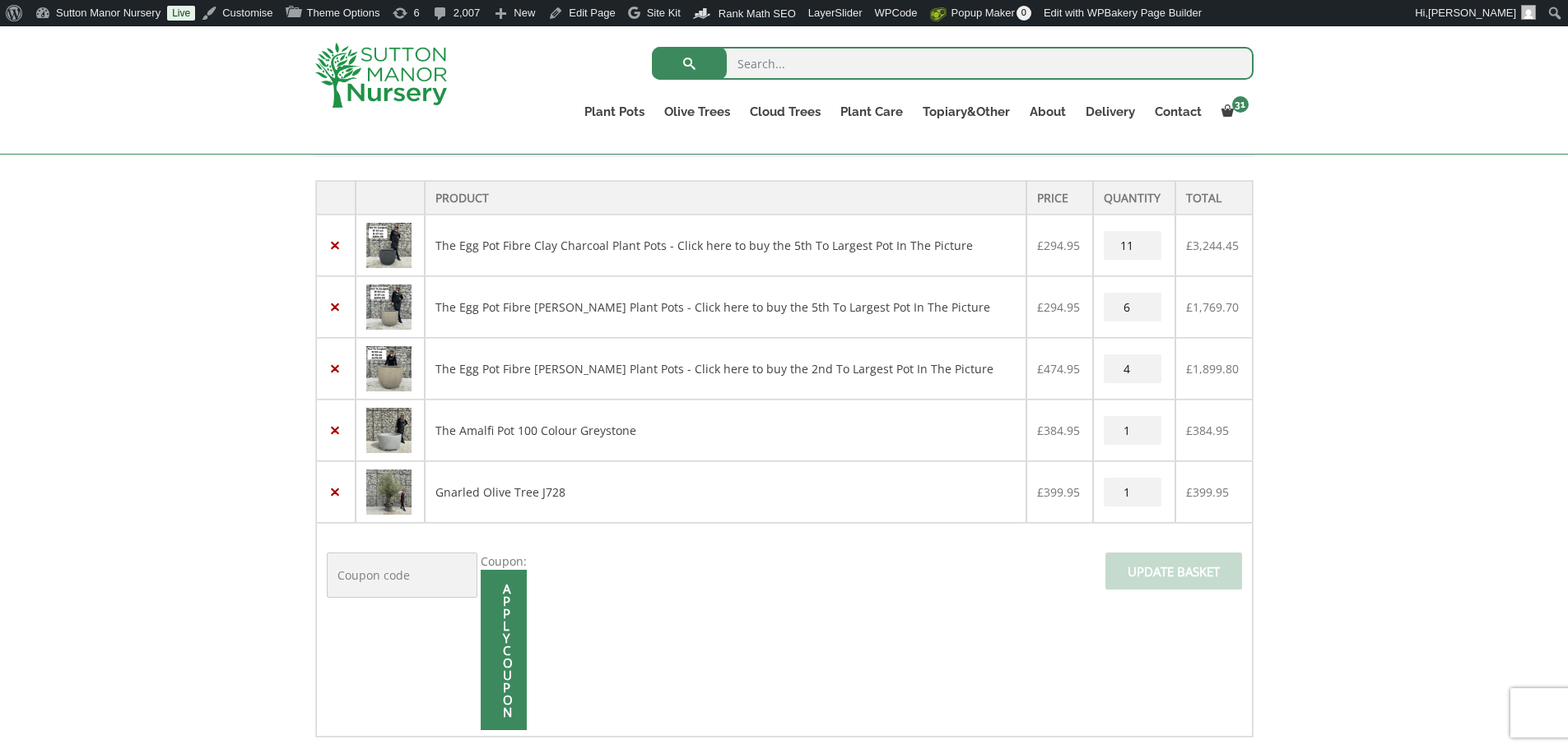
scroll to position [432, 0]
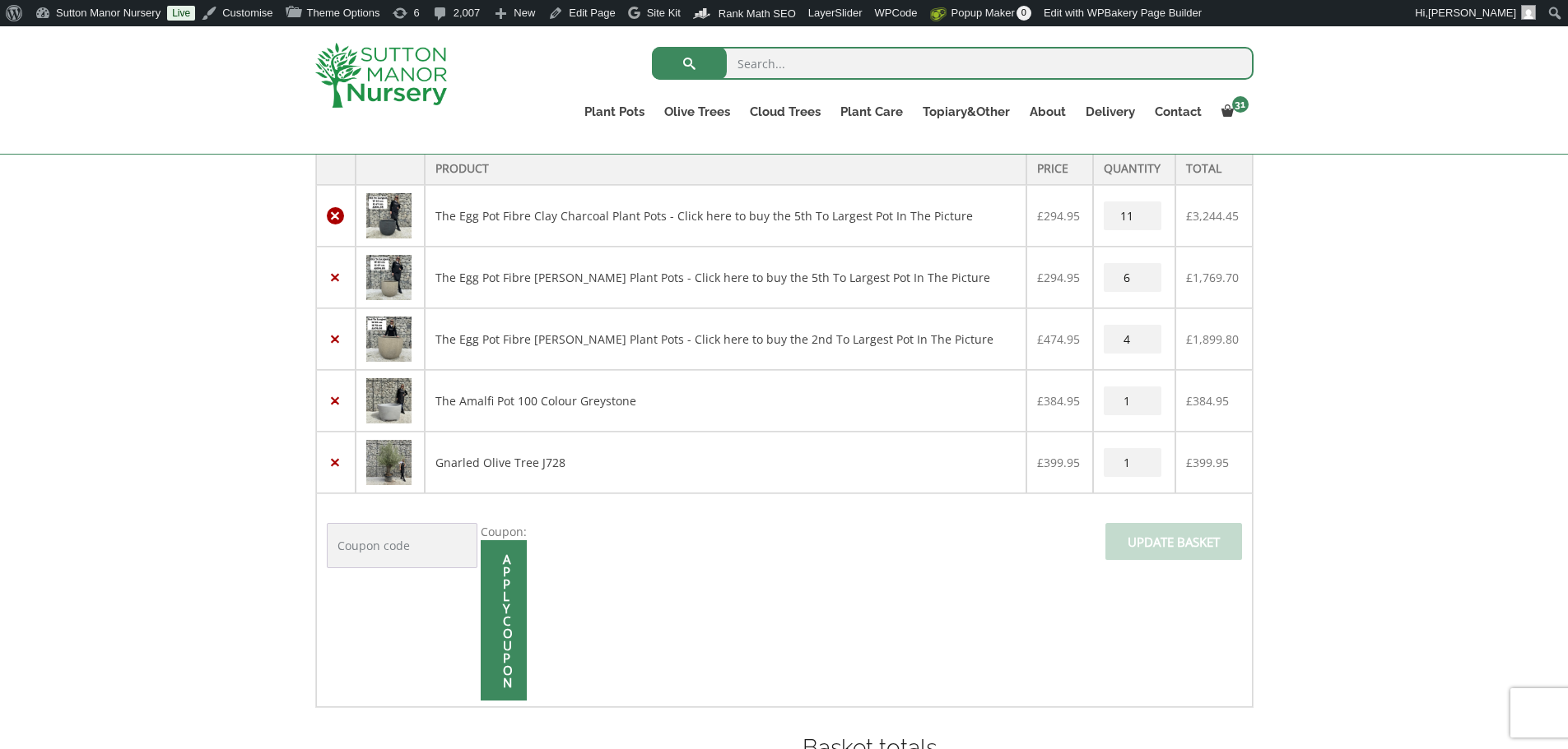
click at [338, 214] on link "×" at bounding box center [336, 216] width 17 height 17
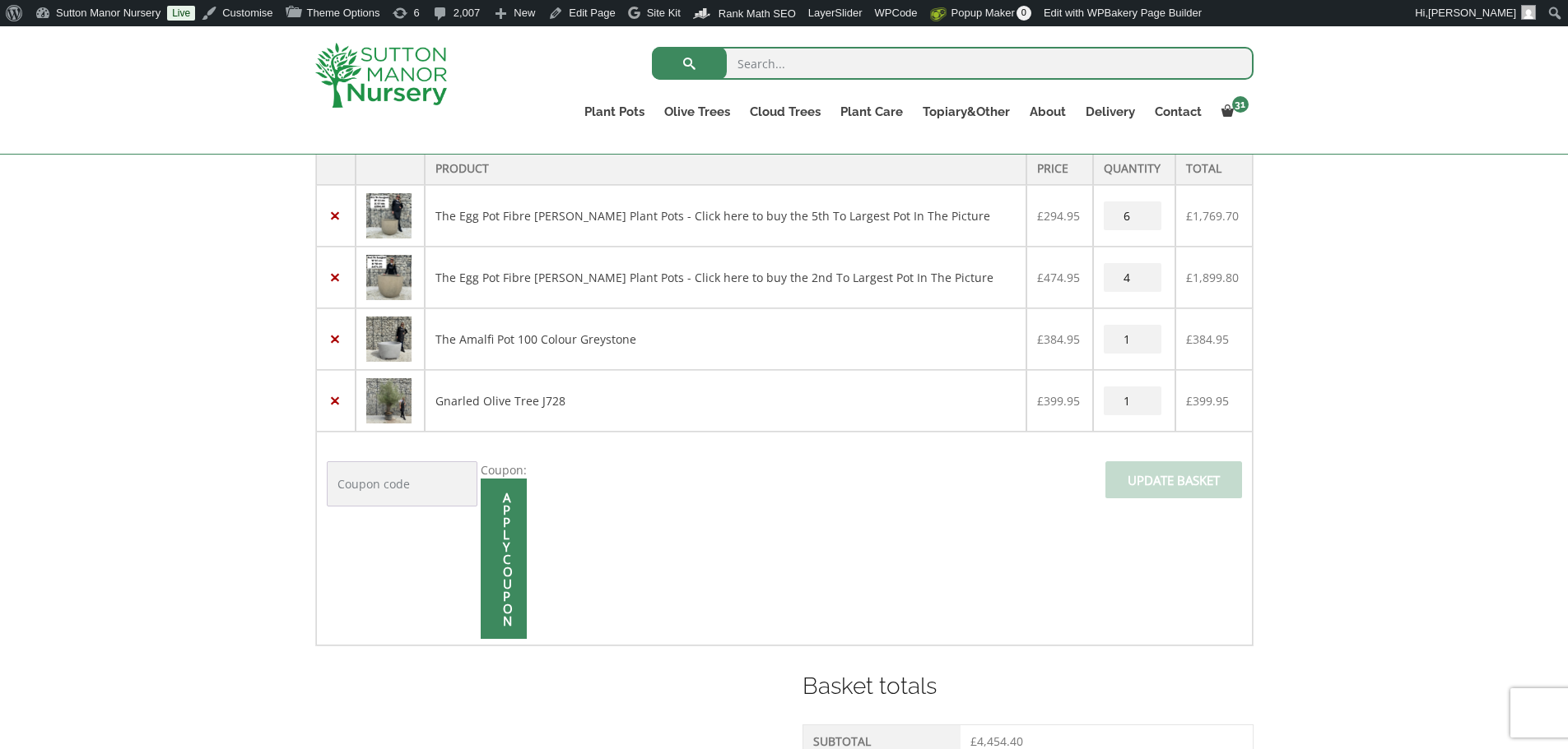
click at [338, 214] on link "×" at bounding box center [336, 216] width 17 height 17
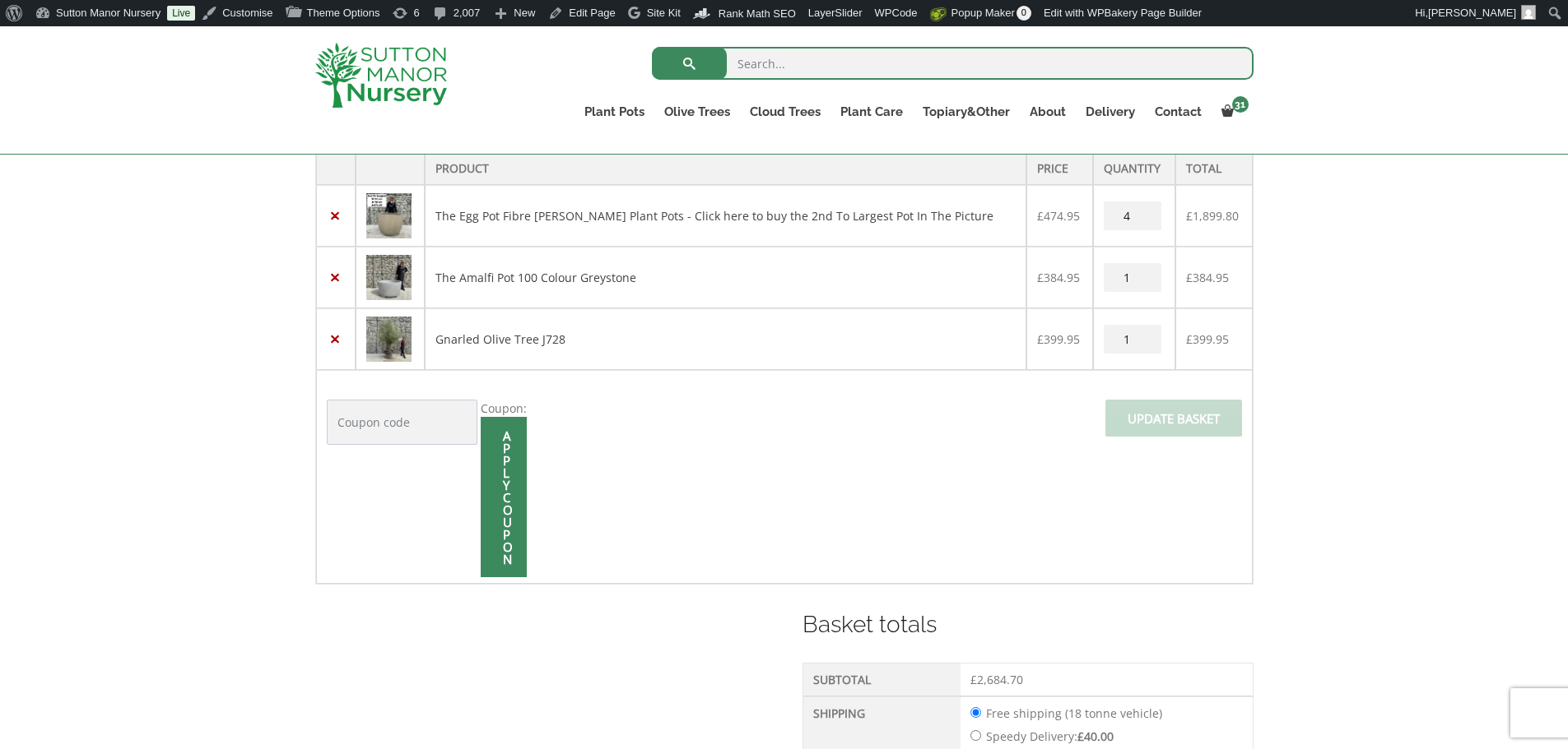
click at [338, 214] on link "×" at bounding box center [336, 216] width 17 height 17
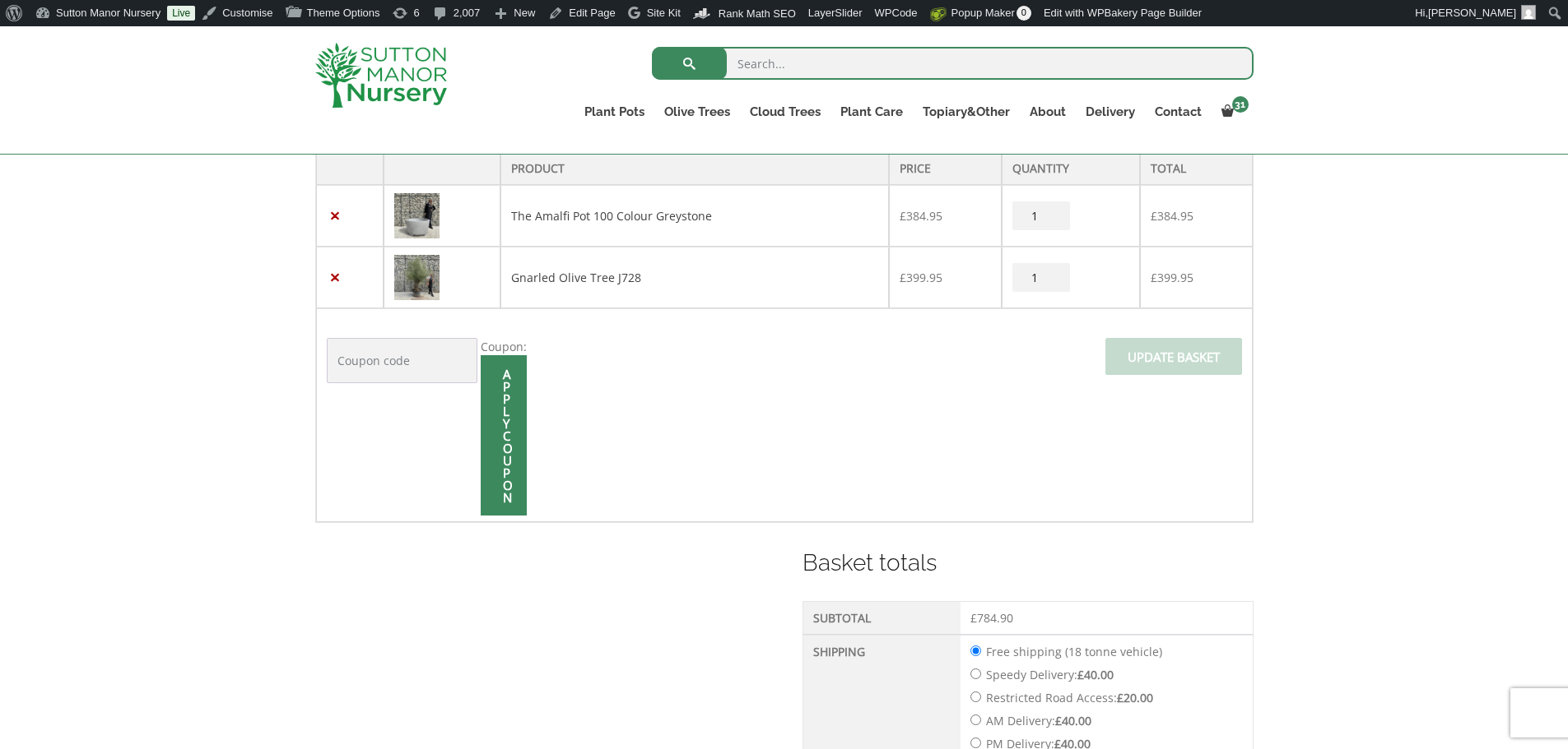
click at [338, 214] on link "×" at bounding box center [336, 216] width 17 height 17
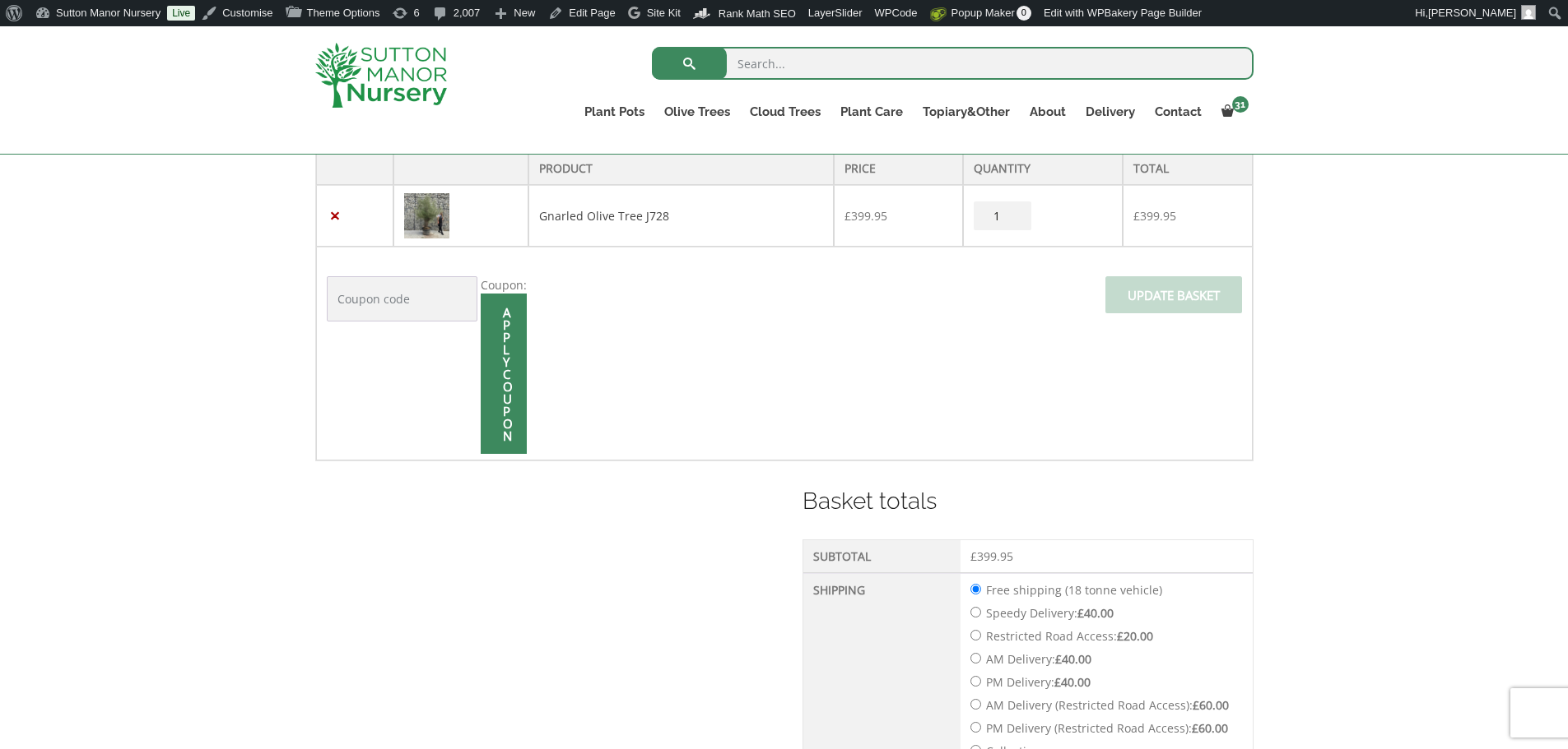
click at [760, 68] on input "search" at bounding box center [952, 63] width 601 height 33
type input "amalfi"
click at [652, 47] on button "submit" at bounding box center [690, 63] width 75 height 33
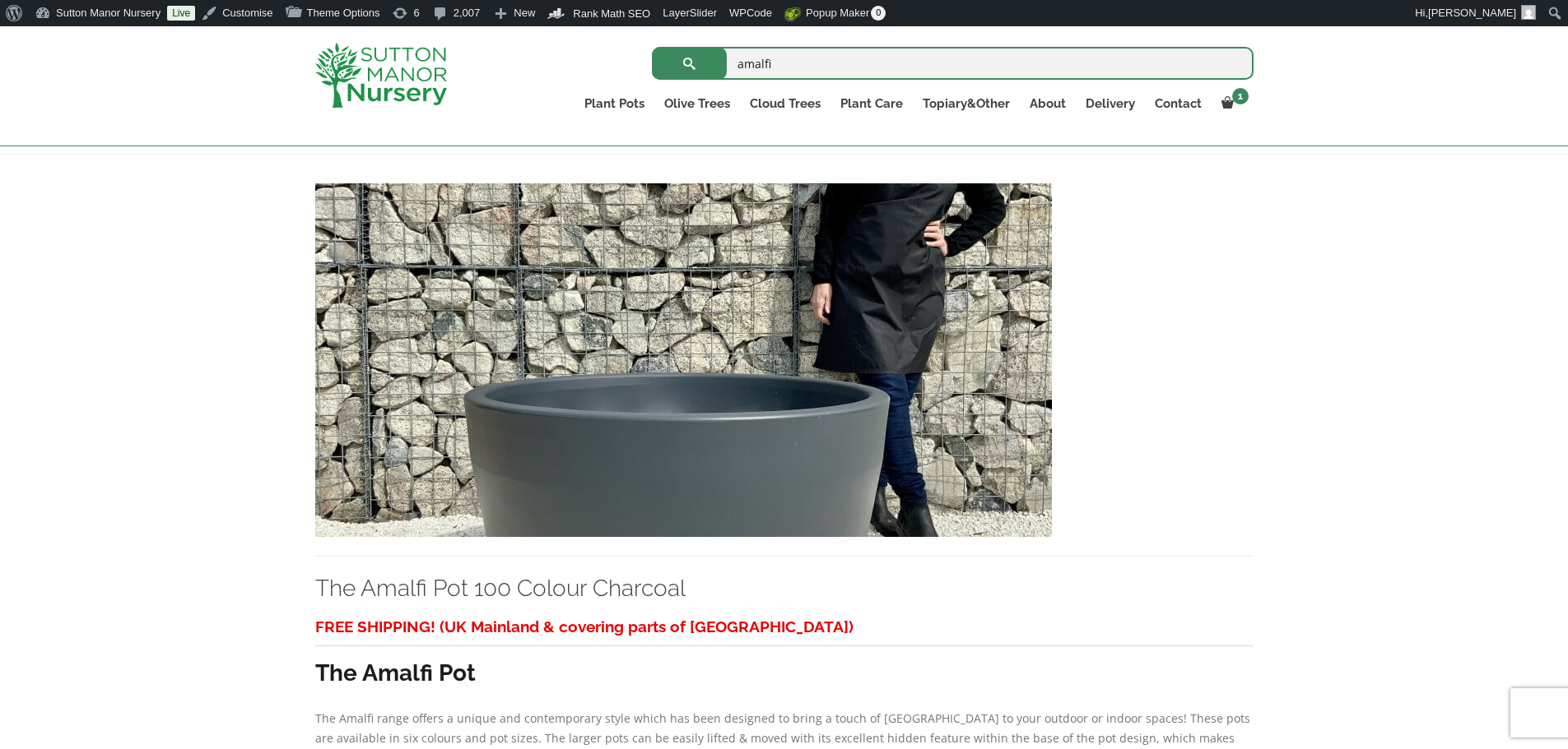
scroll to position [329, 0]
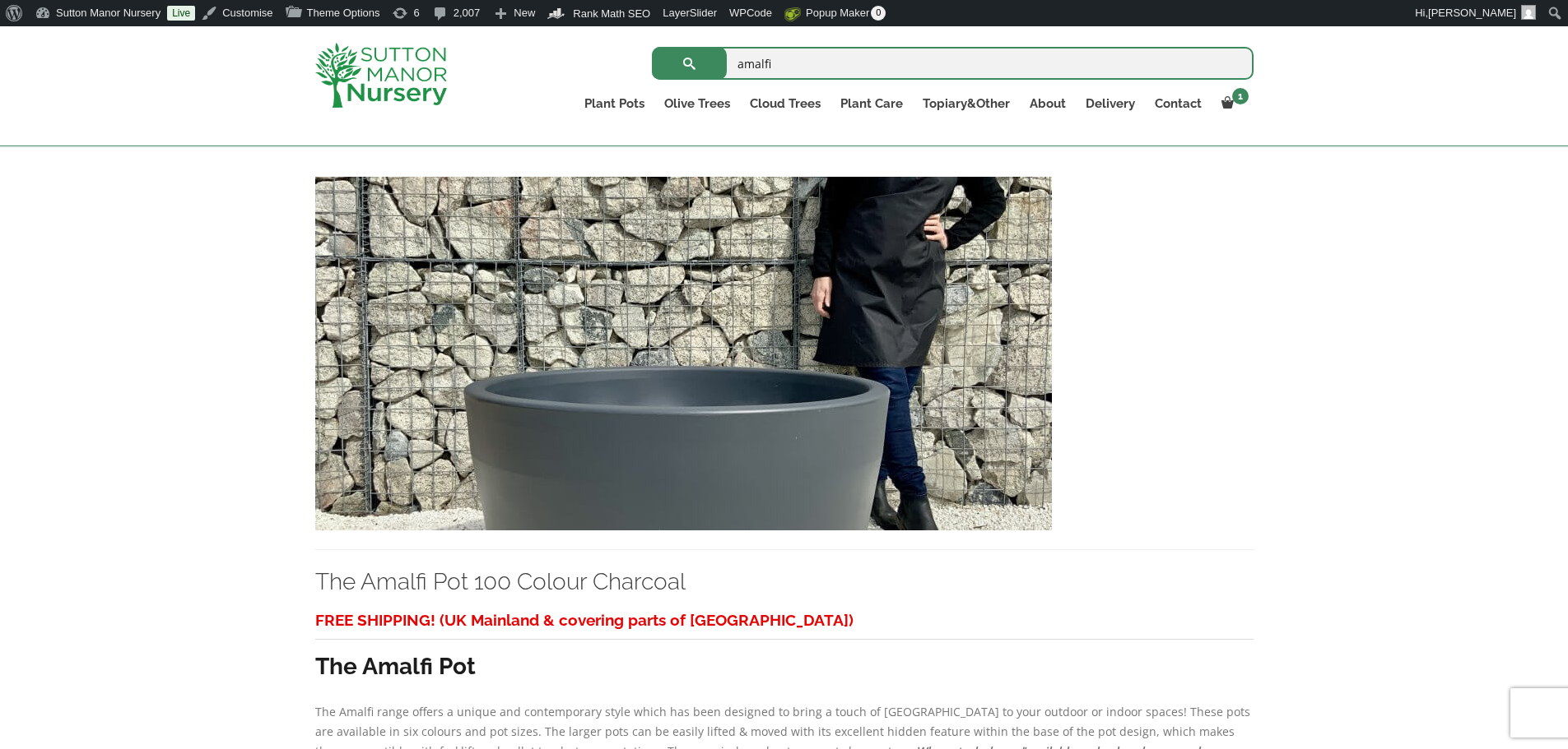
click at [712, 402] on img at bounding box center [684, 354] width 737 height 354
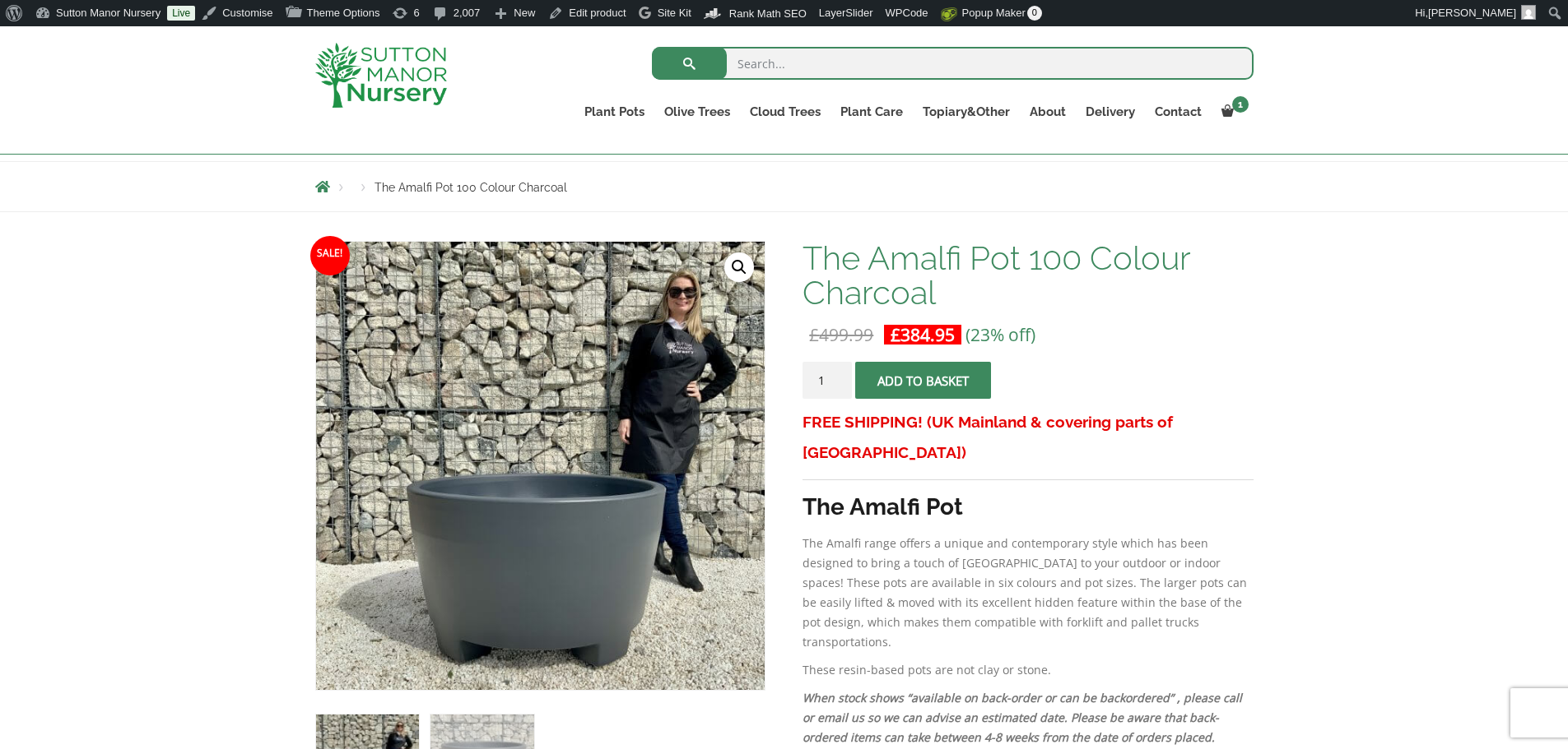
scroll to position [164, 0]
click at [923, 382] on span "submit" at bounding box center [923, 382] width 0 height 0
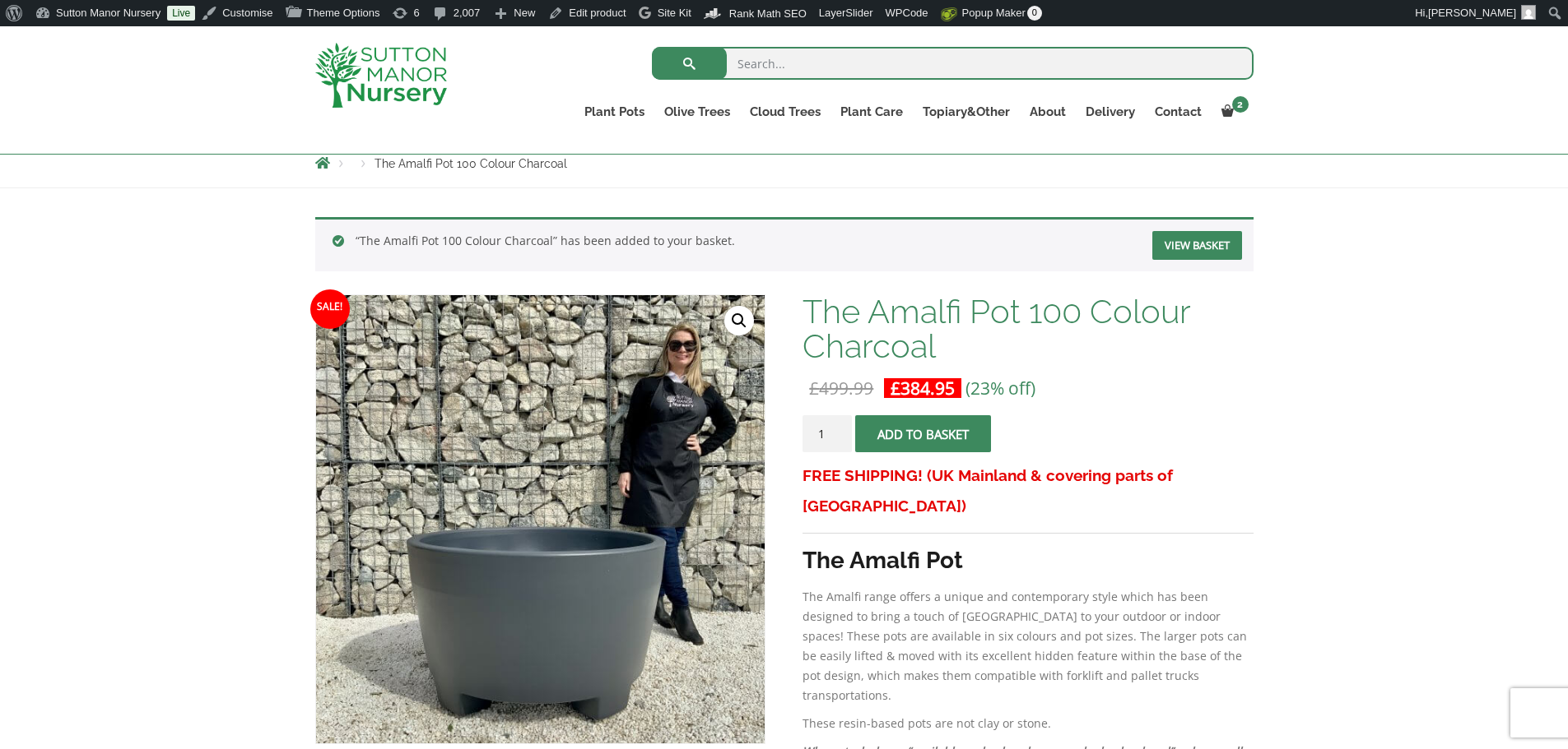
scroll to position [164, 0]
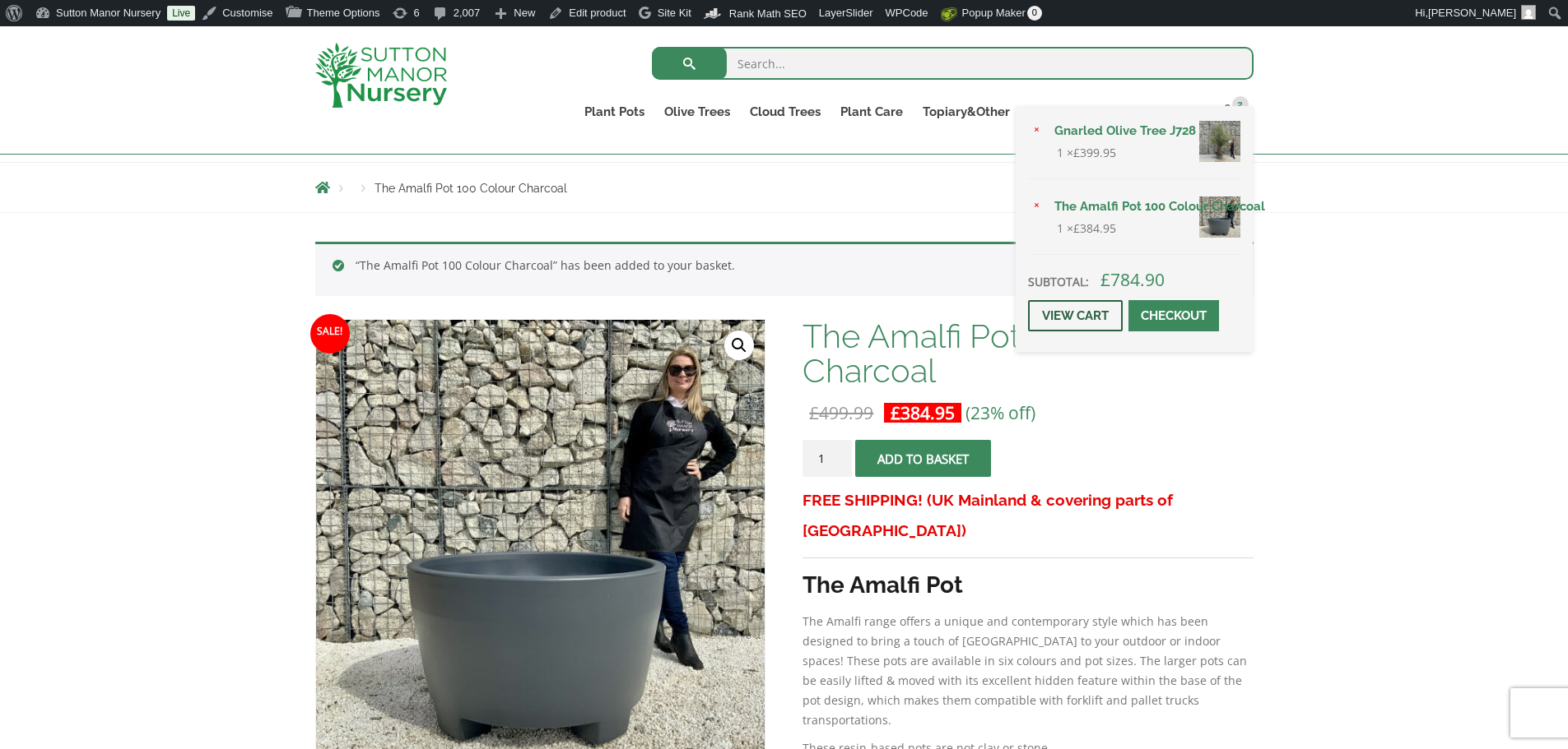
click at [1080, 325] on link "View cart" at bounding box center [1075, 315] width 94 height 32
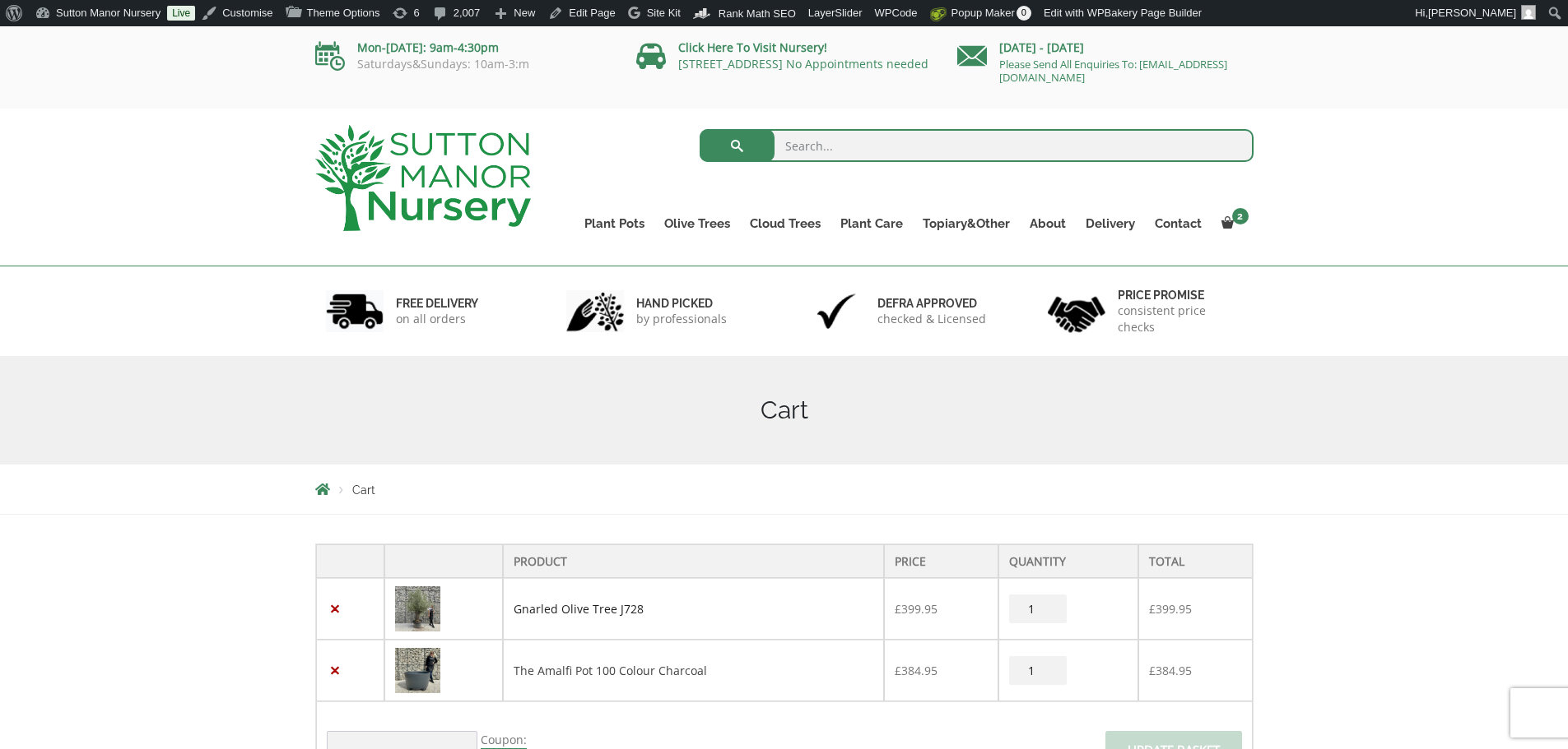
click at [582, 606] on link "Gnarled Olive Tree J728" at bounding box center [578, 609] width 130 height 15
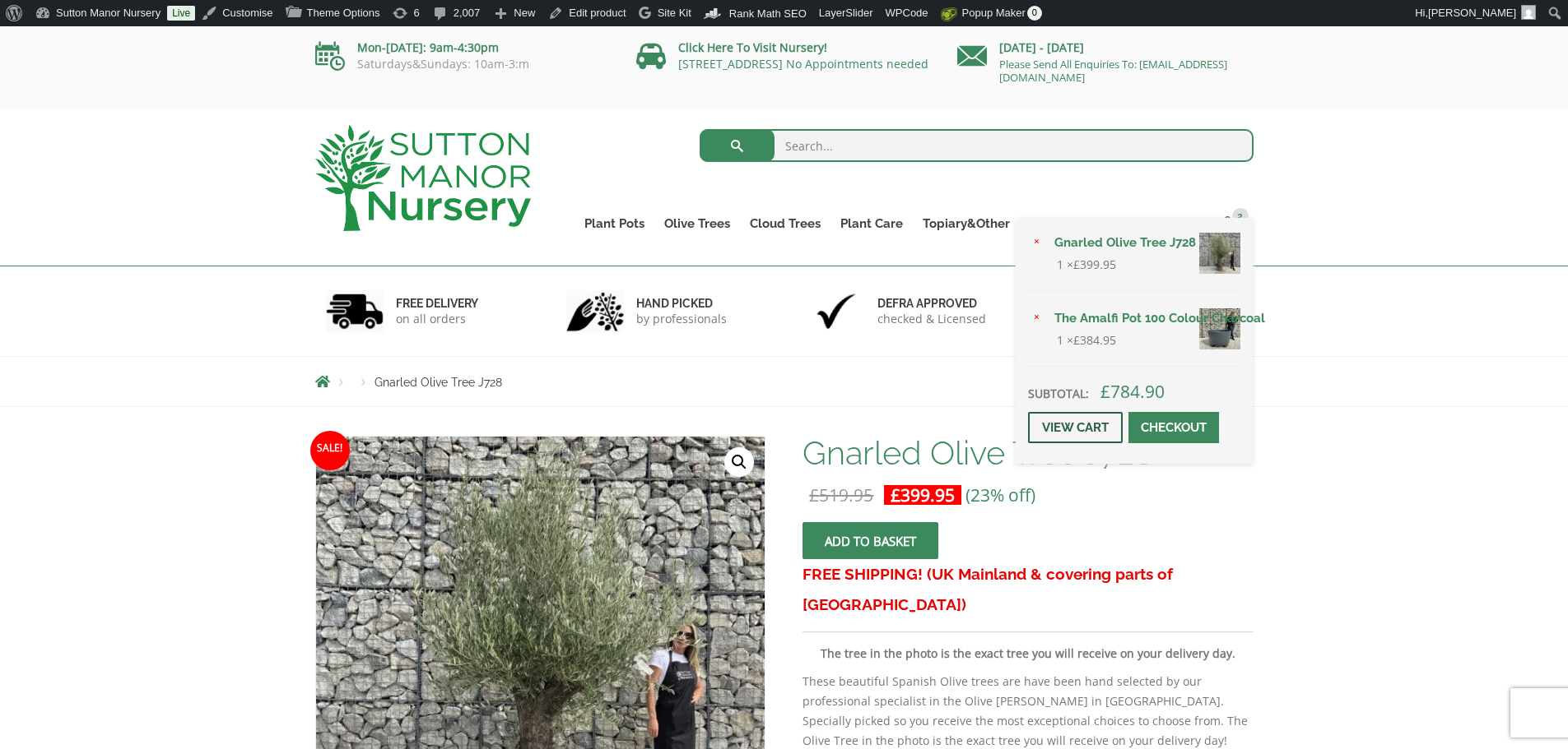
click at [1075, 436] on link "View cart" at bounding box center [1075, 428] width 94 height 32
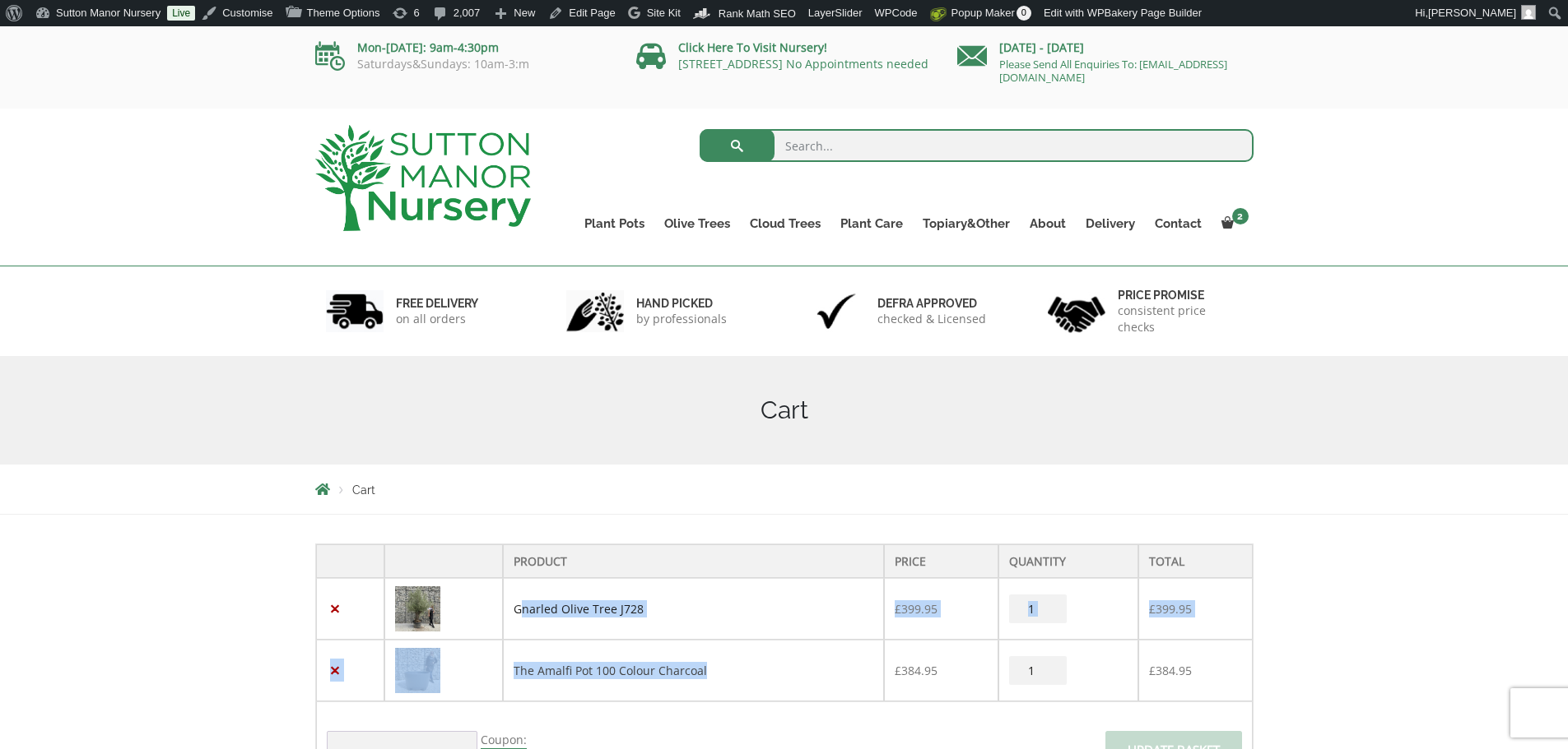
drag, startPoint x: 740, startPoint y: 665, endPoint x: 520, endPoint y: 611, distance: 226.5
click at [520, 611] on tbody "× Gnarled Olive Tree J728 £ 399.95 Gnarled Olive Tree J728 quantity 1 £ 399.95 …" at bounding box center [785, 746] width 937 height 337
click at [520, 611] on link "Gnarled Olive Tree J728" at bounding box center [578, 609] width 130 height 15
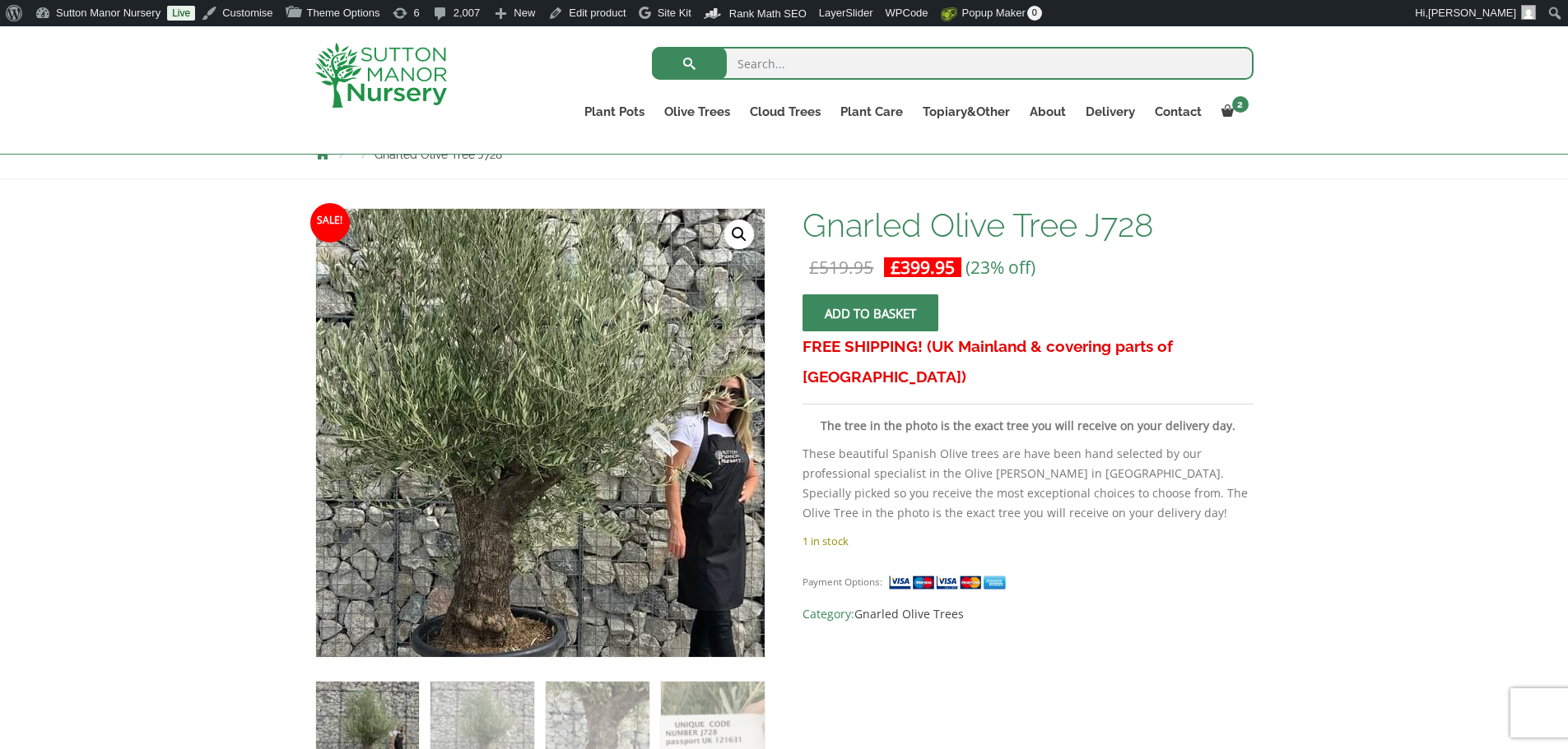
scroll to position [329, 0]
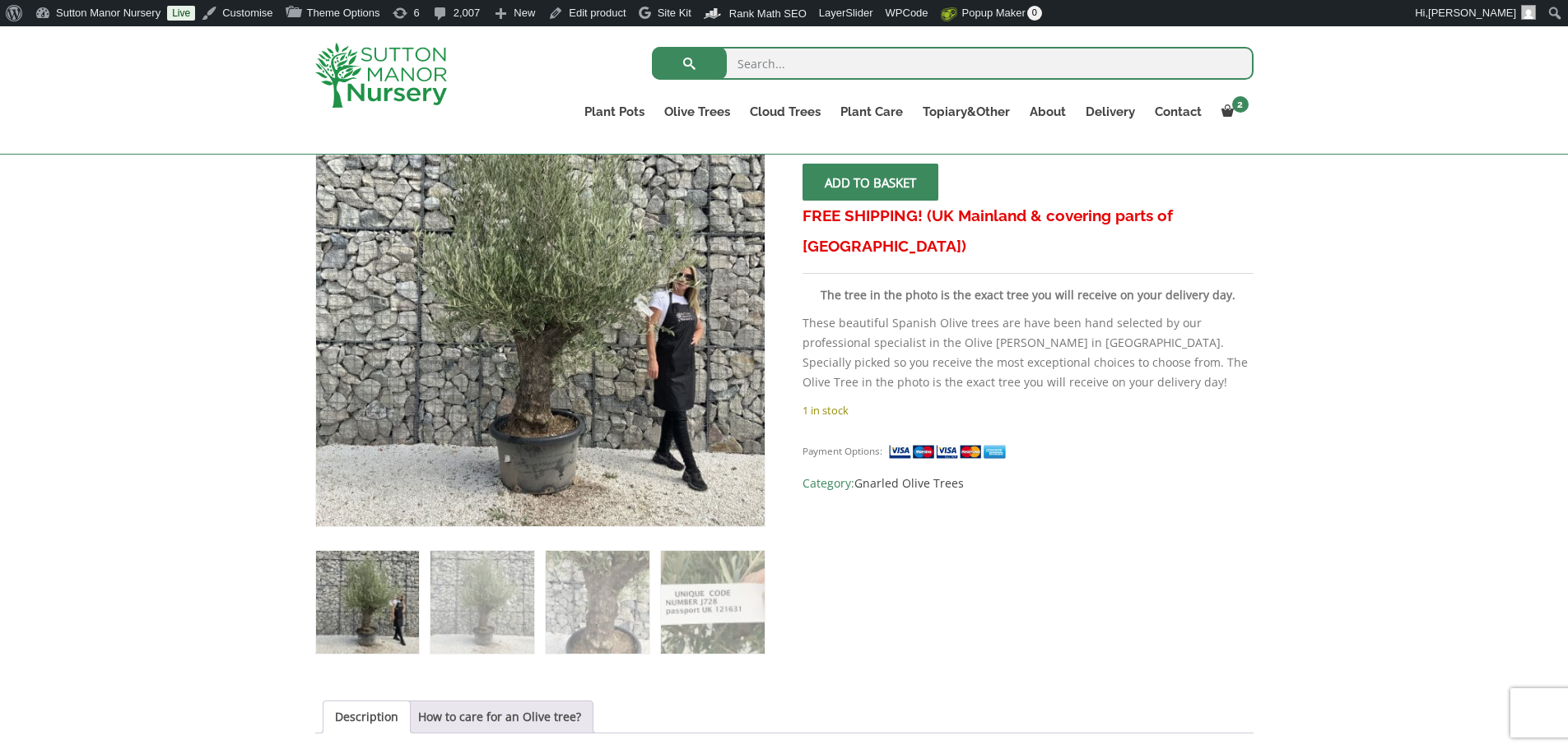
click at [1273, 387] on div "Sale! 🔍 Gnarled Olive Tree J728 £ 519.95 Original price was: £519.95. £ 399.95 …" at bounding box center [784, 759] width 1568 height 1422
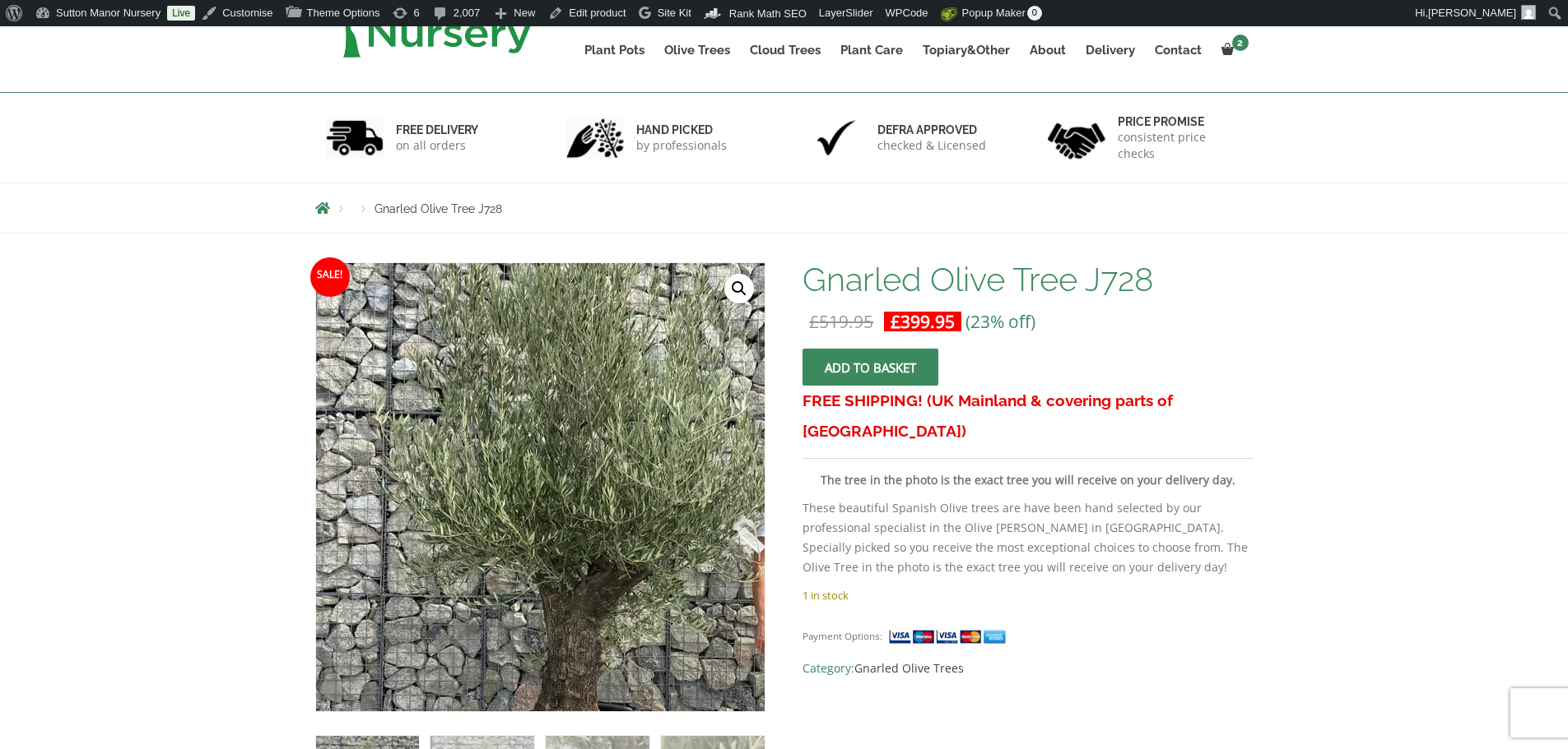
scroll to position [0, 0]
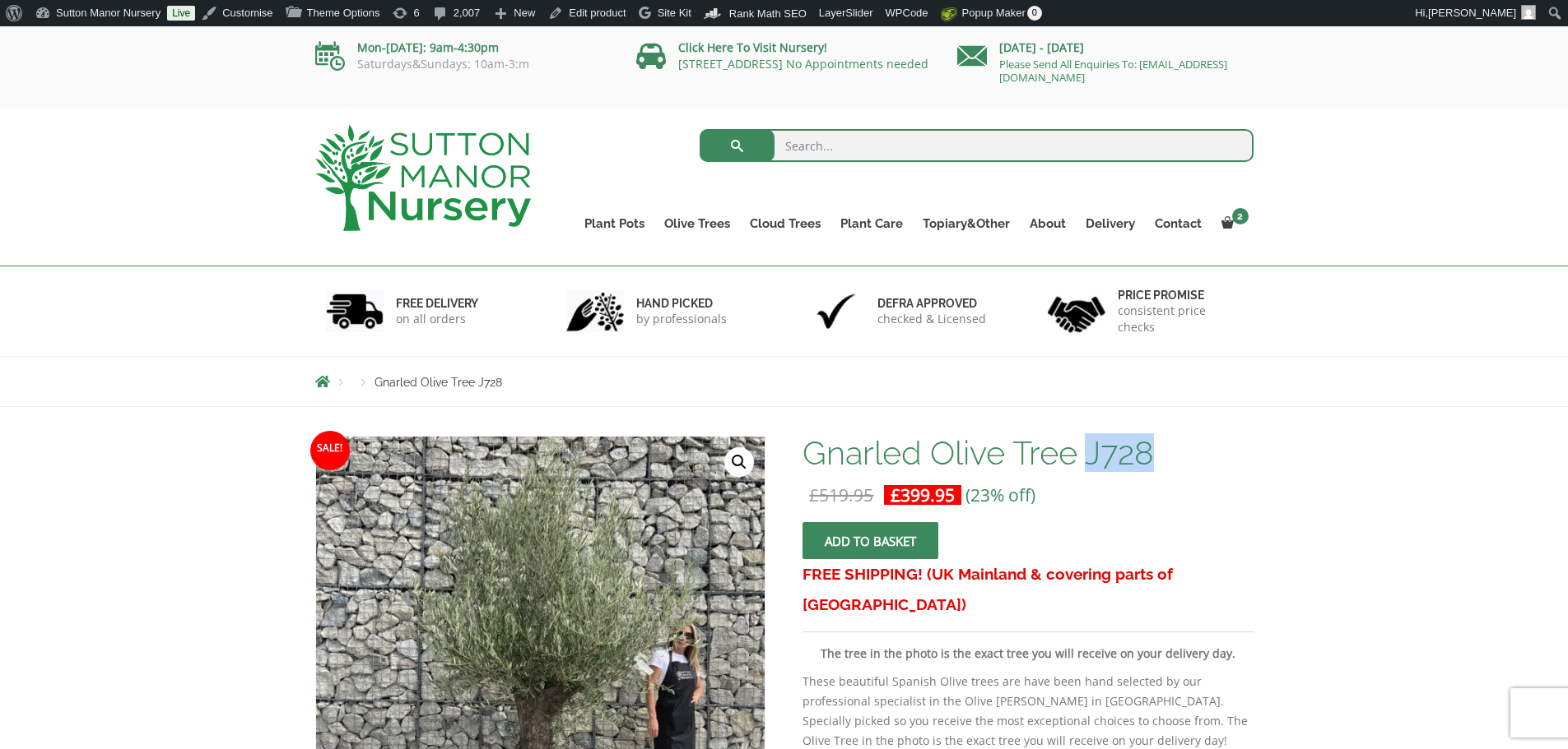
drag, startPoint x: 1192, startPoint y: 451, endPoint x: 1095, endPoint y: 450, distance: 97.0
click at [1095, 450] on h1 "Gnarled Olive Tree J728" at bounding box center [1027, 453] width 450 height 35
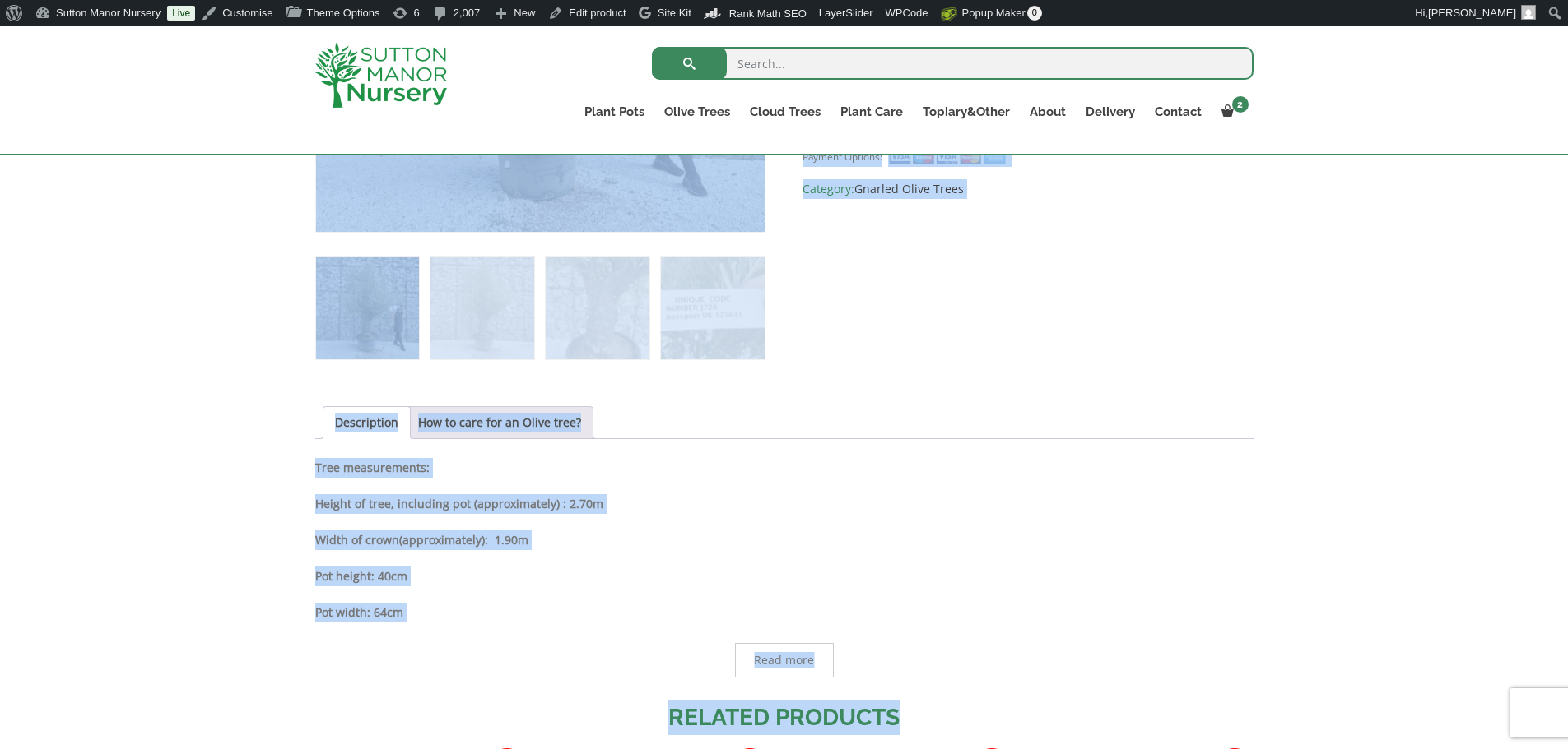
scroll to position [629, 0]
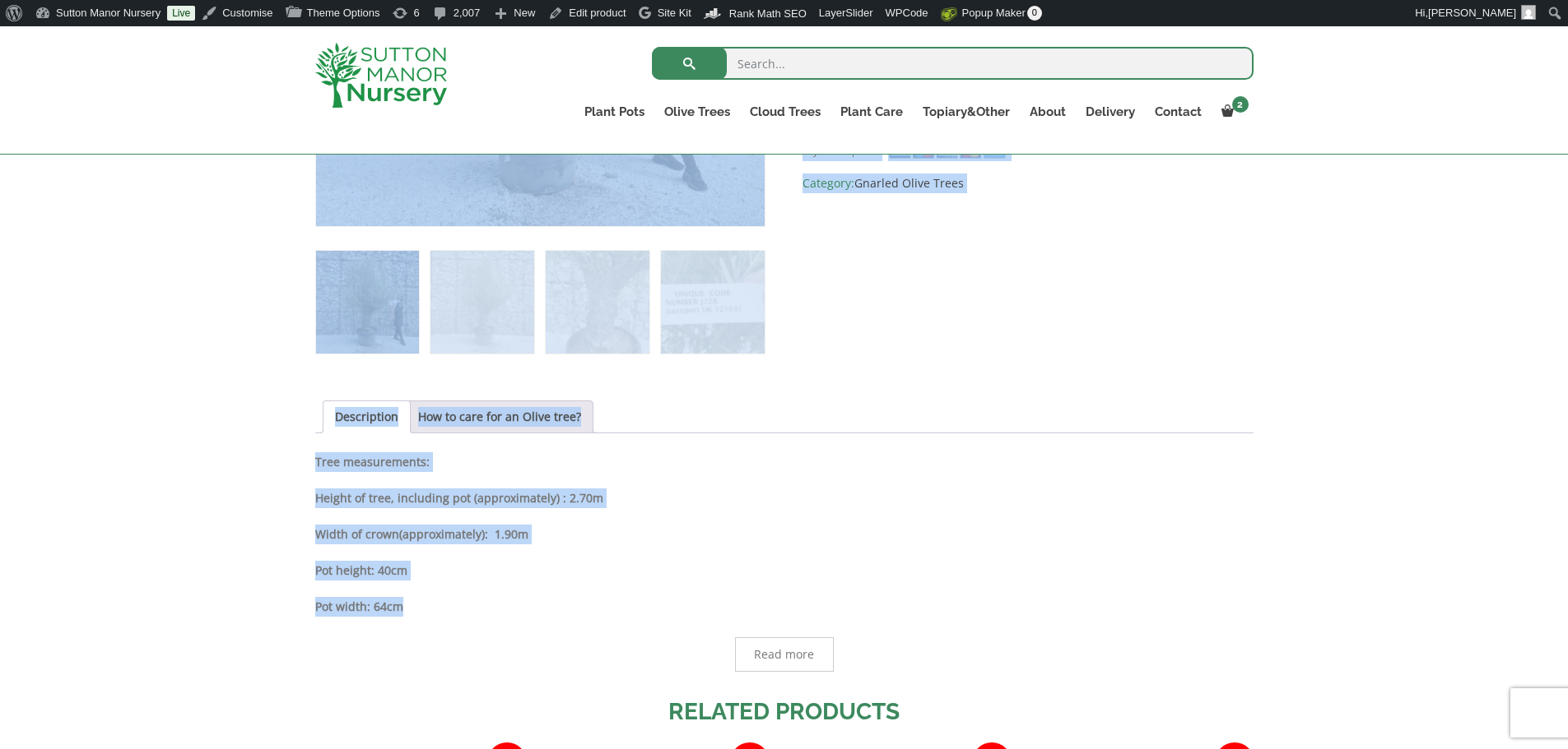
drag, startPoint x: 339, startPoint y: 419, endPoint x: 1198, endPoint y: 595, distance: 876.8
click at [1198, 595] on div "Sale! 🔍 Gnarled Olive Tree J728 £ 519.95 Original price was: £519.95. £ 399.95 …" at bounding box center [784, 459] width 1568 height 1422
copy div "Sale! 🔍 Gnarled Olive Tree J728 £ 519.95 Original price was: £519.95. £ 399.95 …"
